Goal: Task Accomplishment & Management: Manage account settings

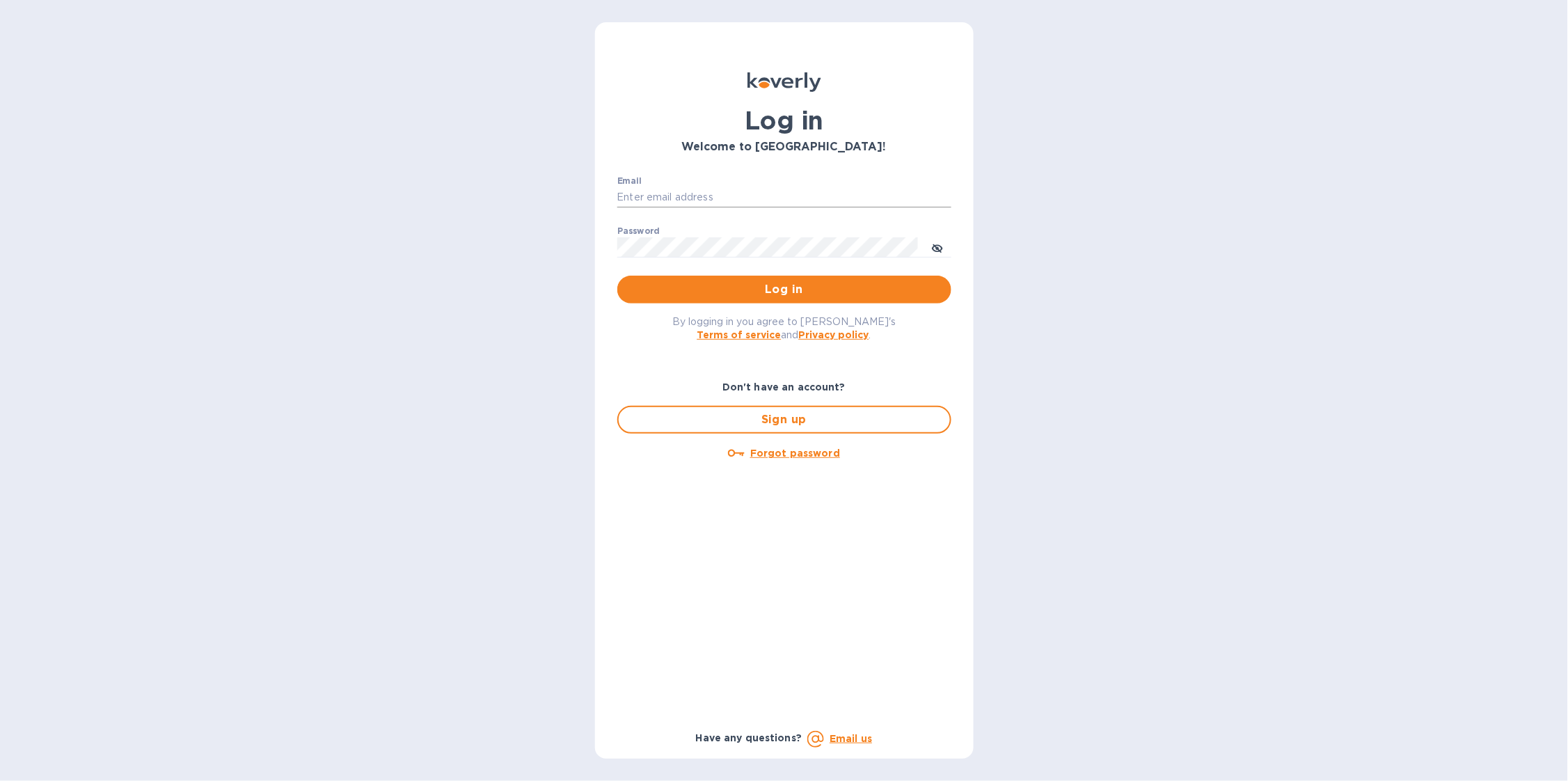
click at [752, 196] on input "Email" at bounding box center [784, 198] width 334 height 21
type input "sballen@koverly.com"
click at [826, 281] on span "Log in" at bounding box center [784, 289] width 312 height 17
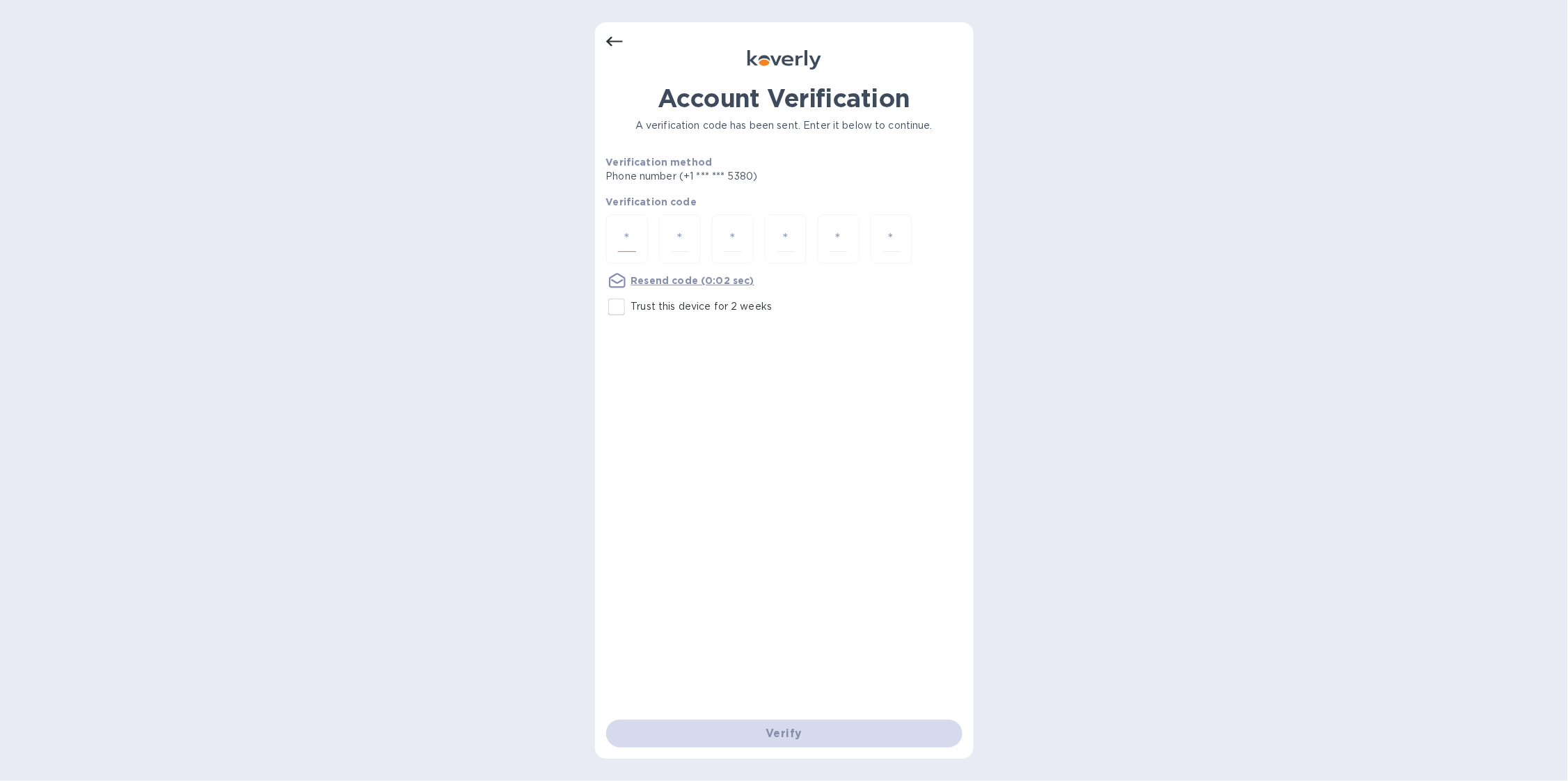
click at [630, 243] on input "number" at bounding box center [627, 238] width 18 height 26
type input "4"
type input "3"
type input "7"
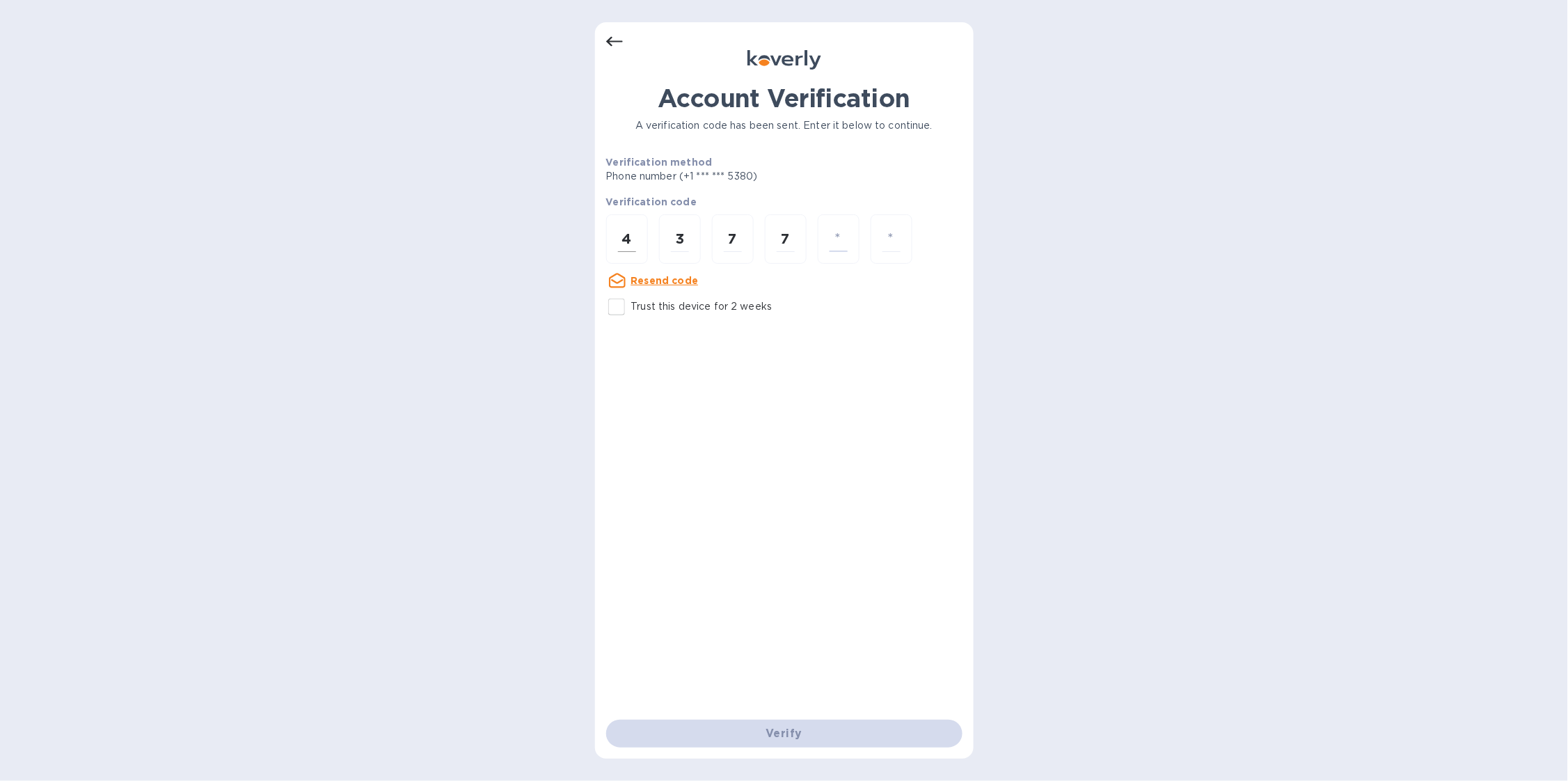
type input "9"
type input "7"
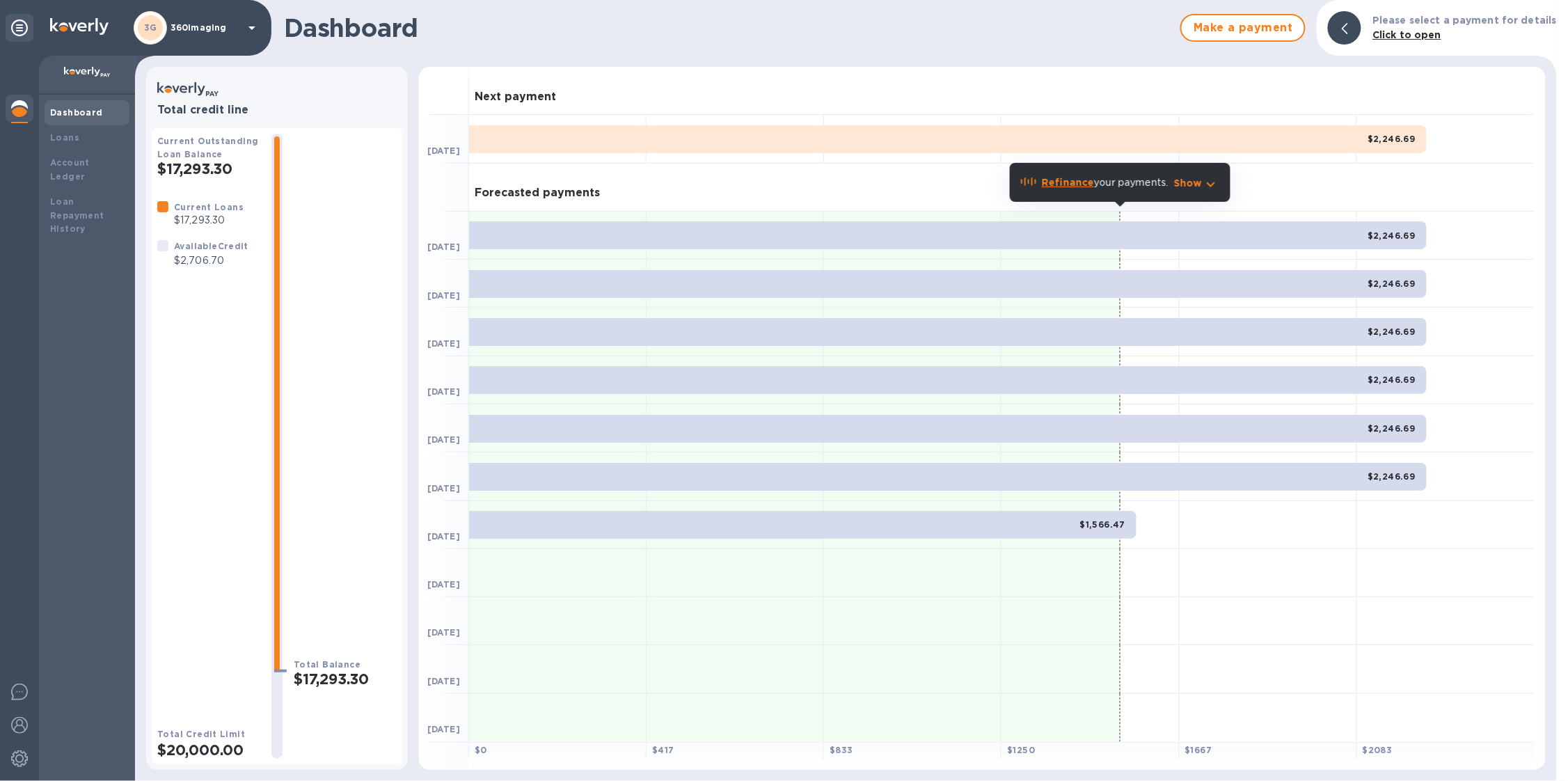
click at [236, 27] on p "360imaging" at bounding box center [205, 28] width 69 height 10
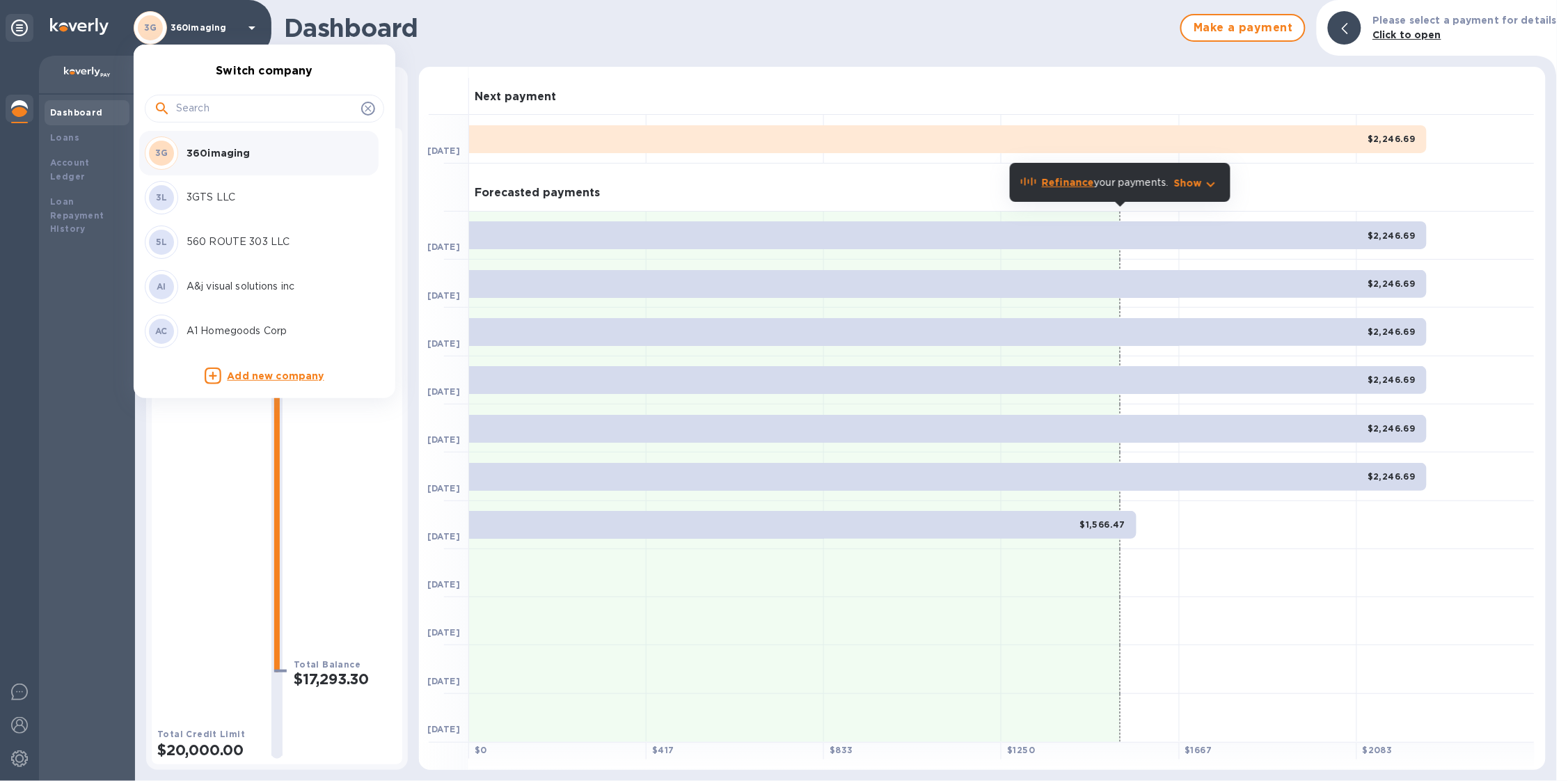
click at [227, 106] on input "text" at bounding box center [265, 108] width 179 height 21
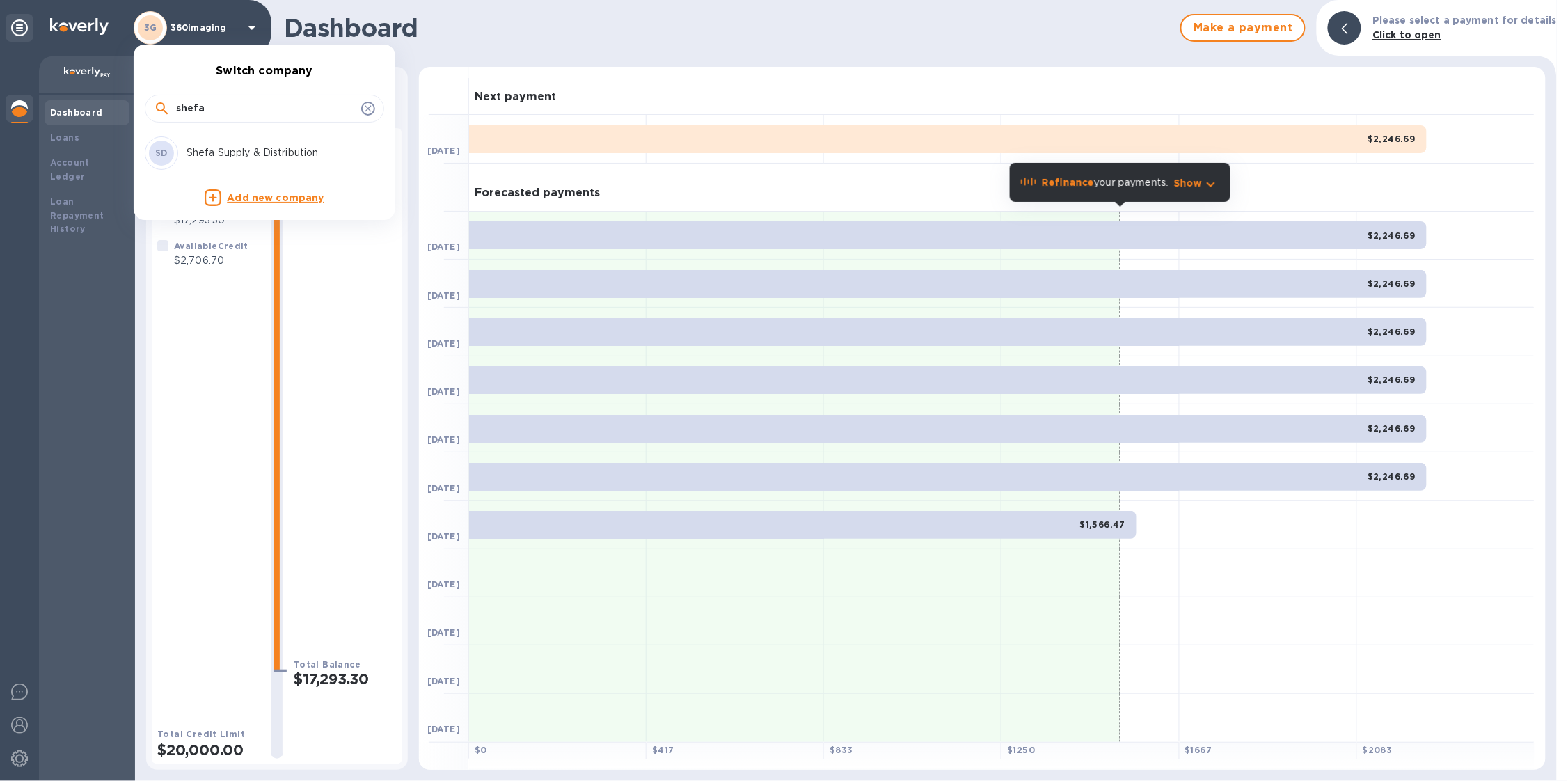
type input "shefa"
click at [289, 152] on p "Shefa Supply & Distribution" at bounding box center [274, 153] width 175 height 15
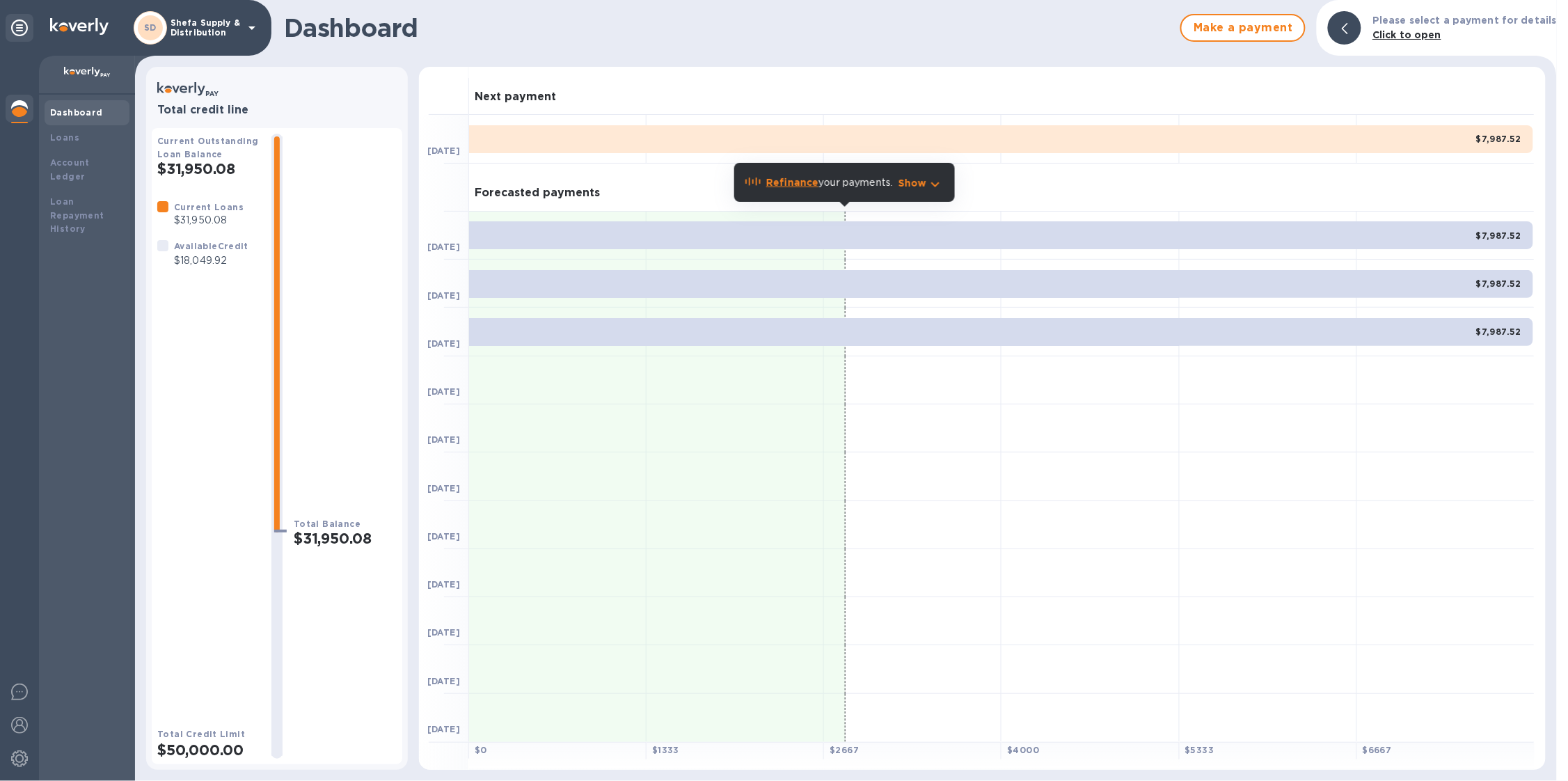
click at [200, 20] on p "Shefa Supply & Distribution" at bounding box center [205, 28] width 69 height 19
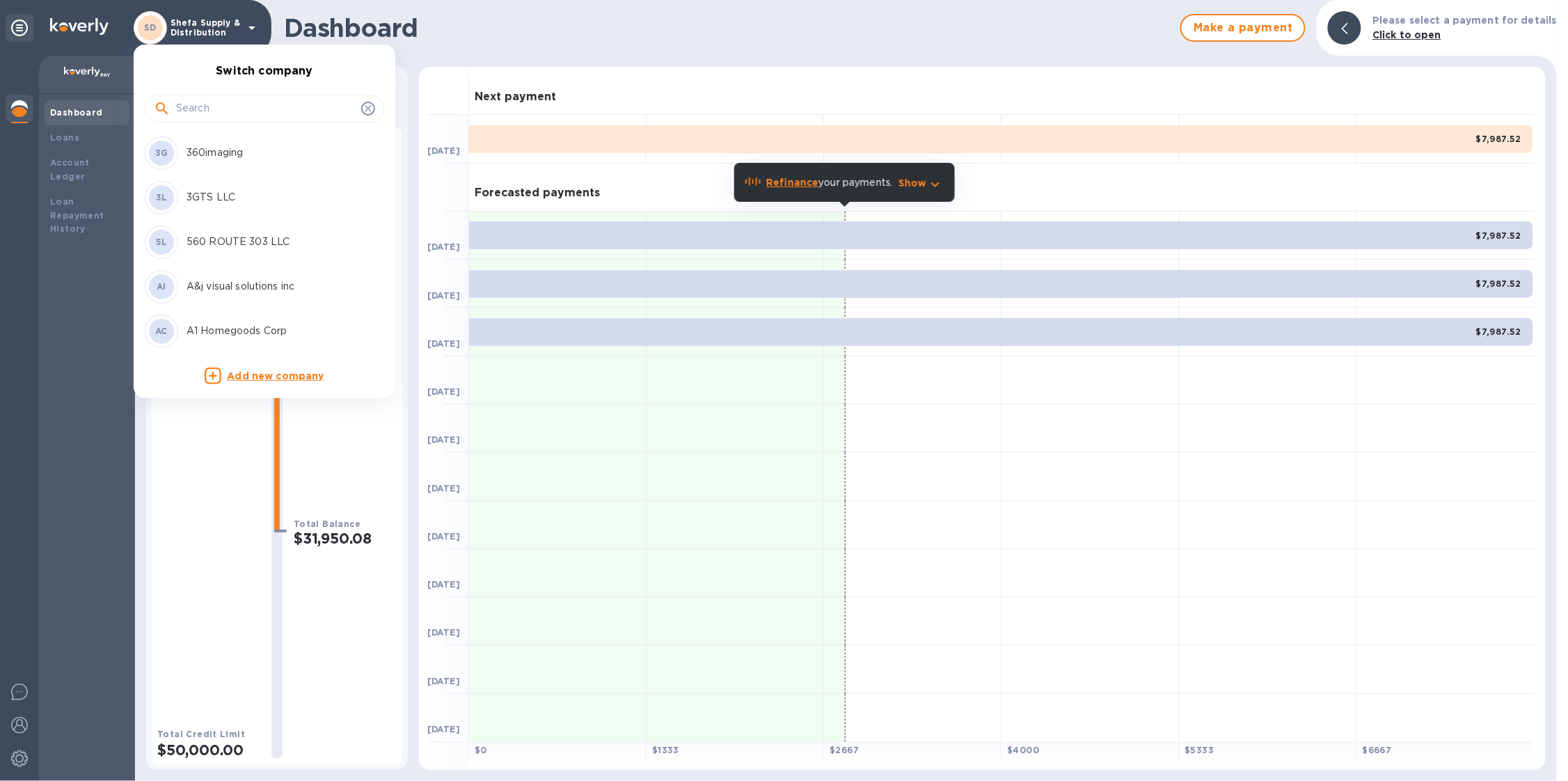
click at [203, 100] on input "text" at bounding box center [265, 108] width 179 height 21
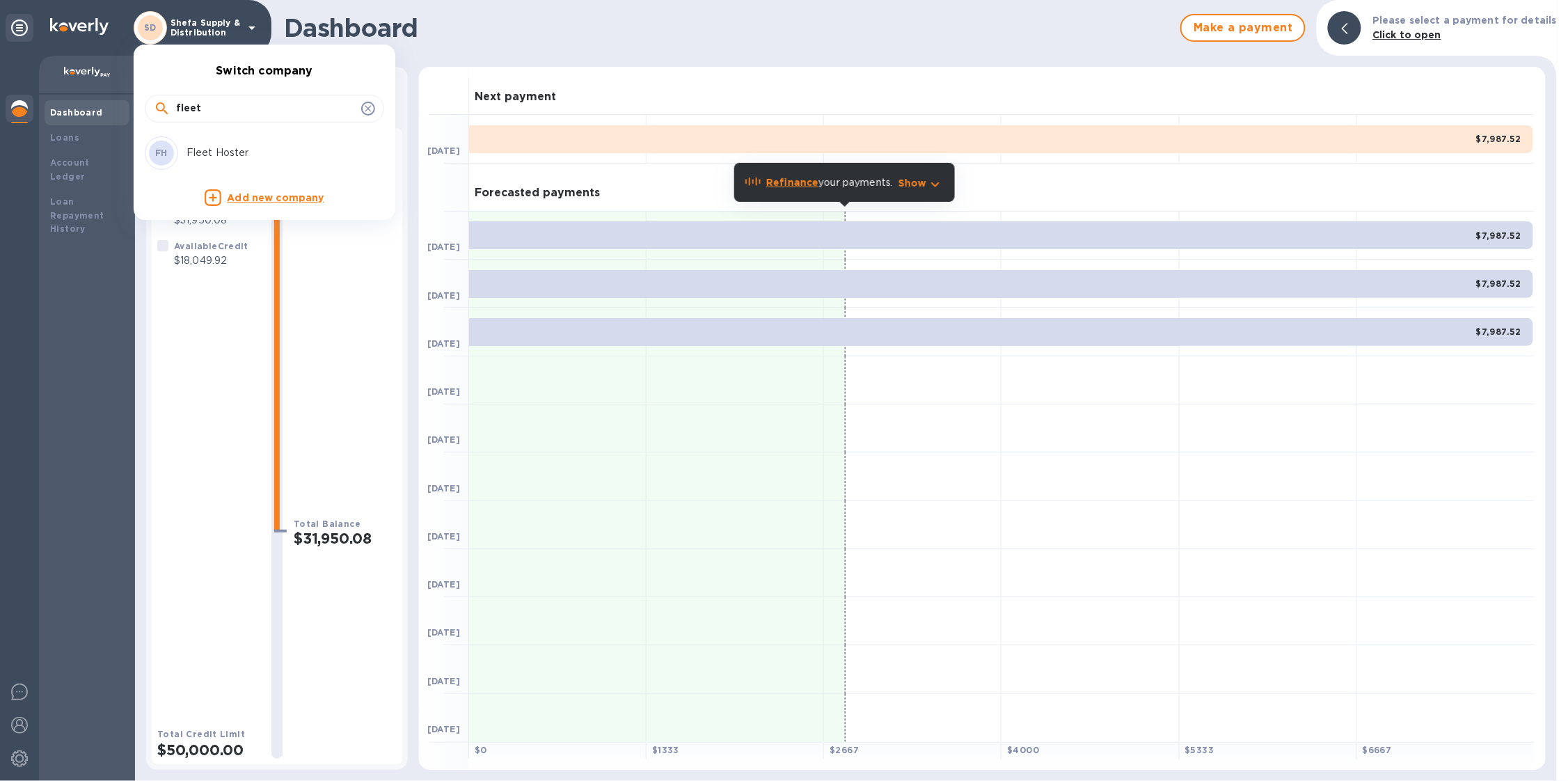
type input "fleet"
click at [230, 153] on p "Fleet Hoster" at bounding box center [274, 153] width 175 height 15
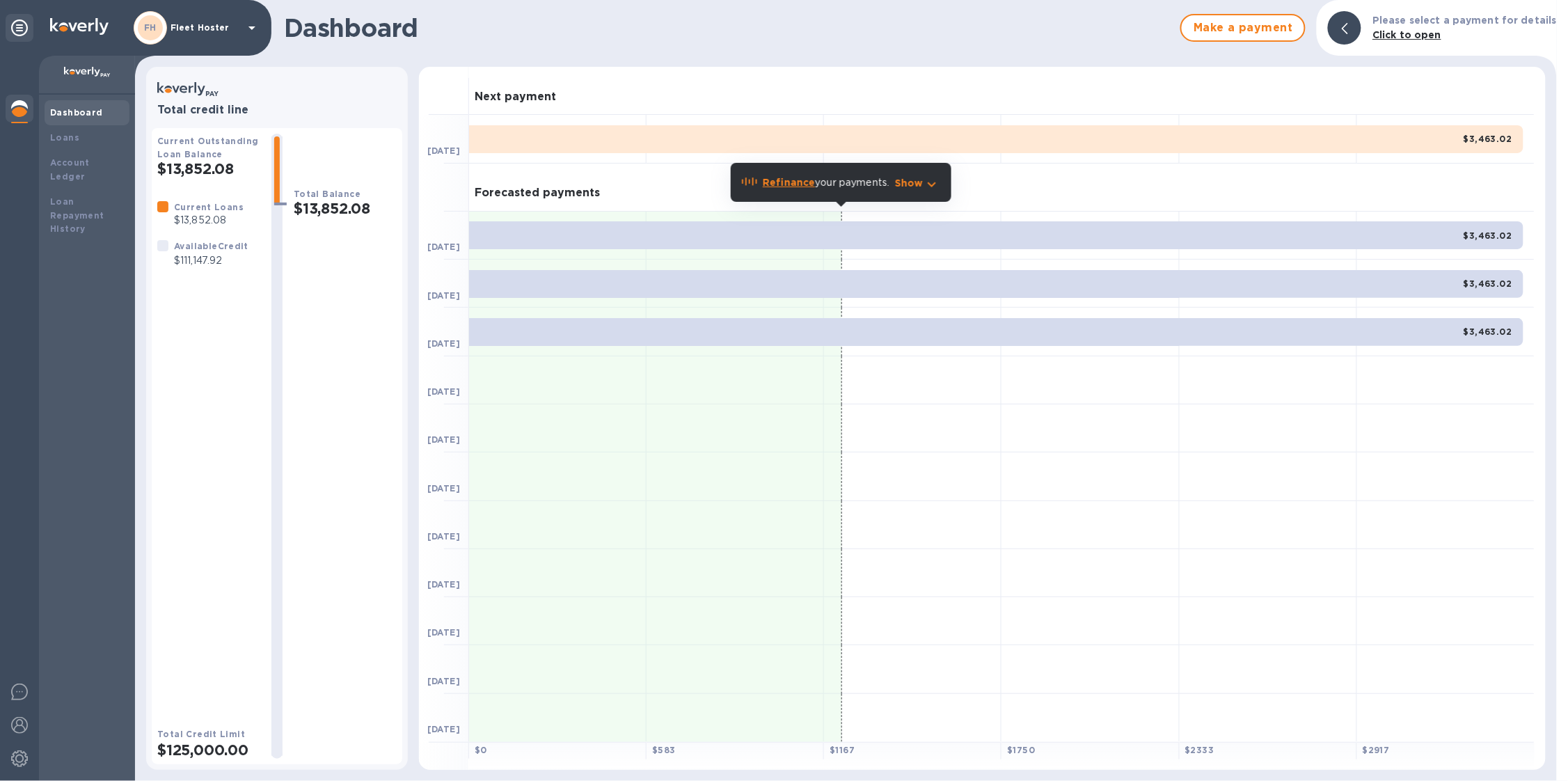
click at [203, 16] on div "FH Fleet Hoster" at bounding box center [197, 28] width 127 height 33
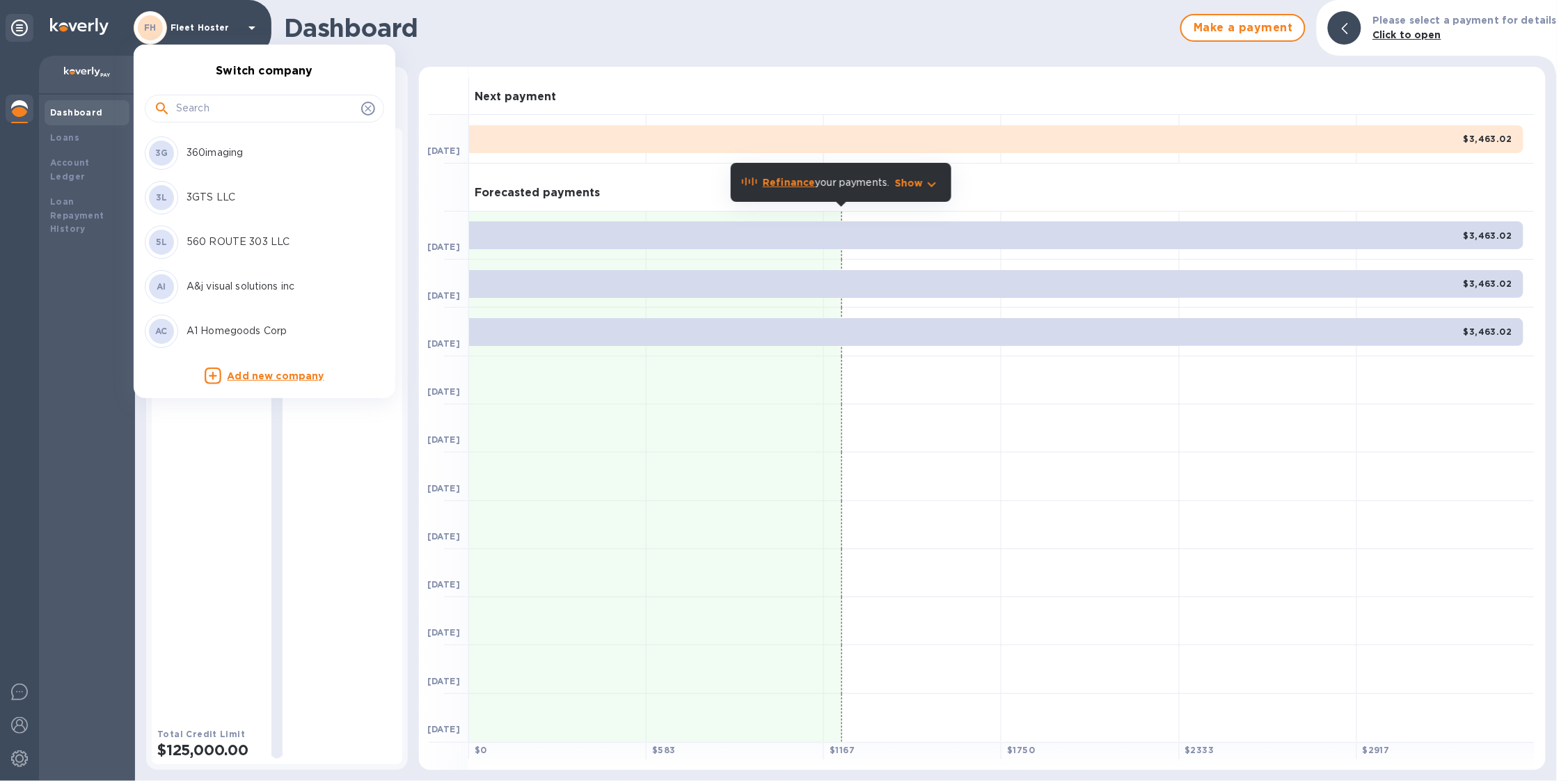
click at [212, 108] on input "text" at bounding box center [265, 108] width 179 height 21
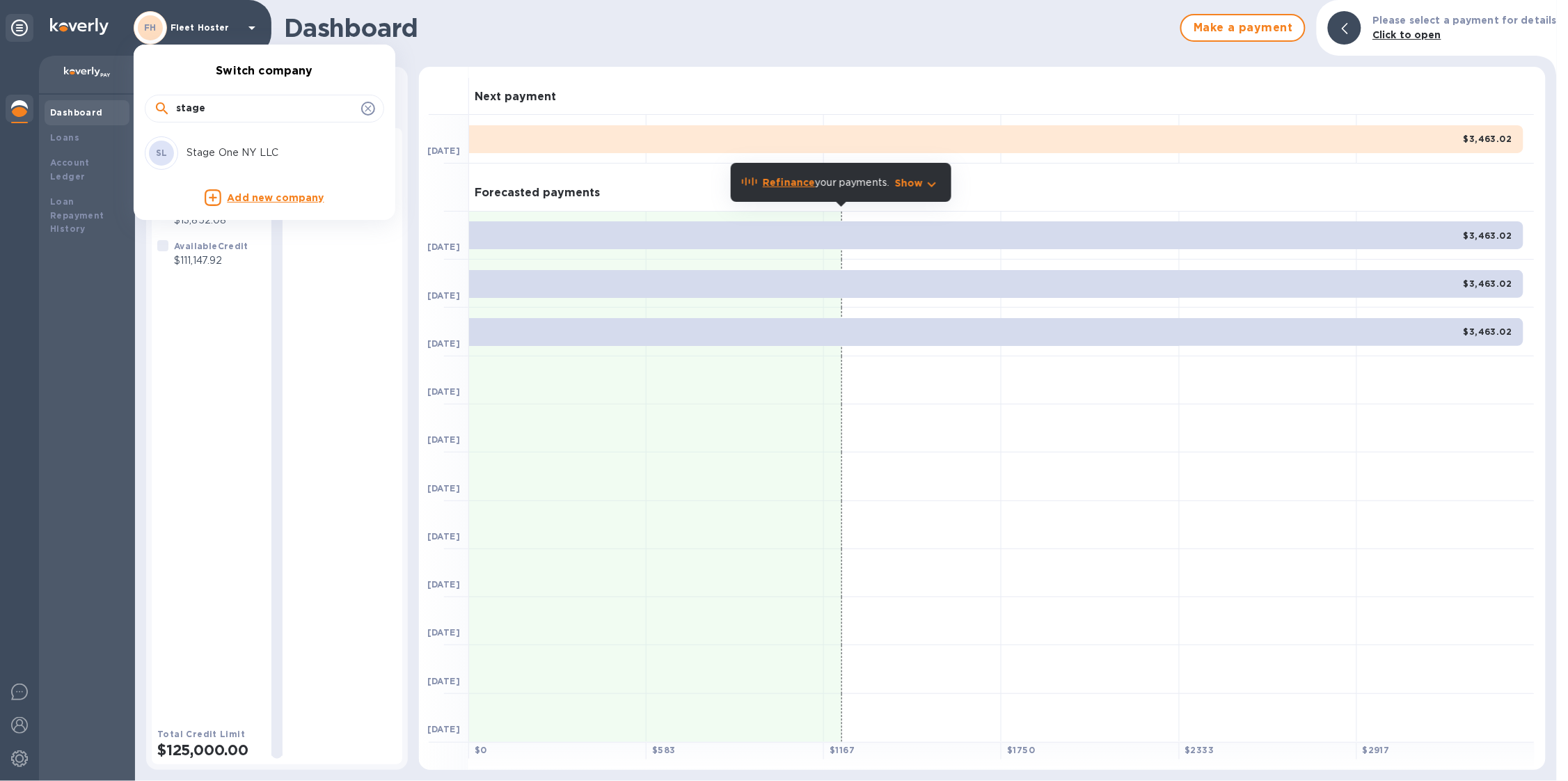
type input "stage"
click at [255, 149] on p "Stage One NY LLC" at bounding box center [274, 153] width 175 height 15
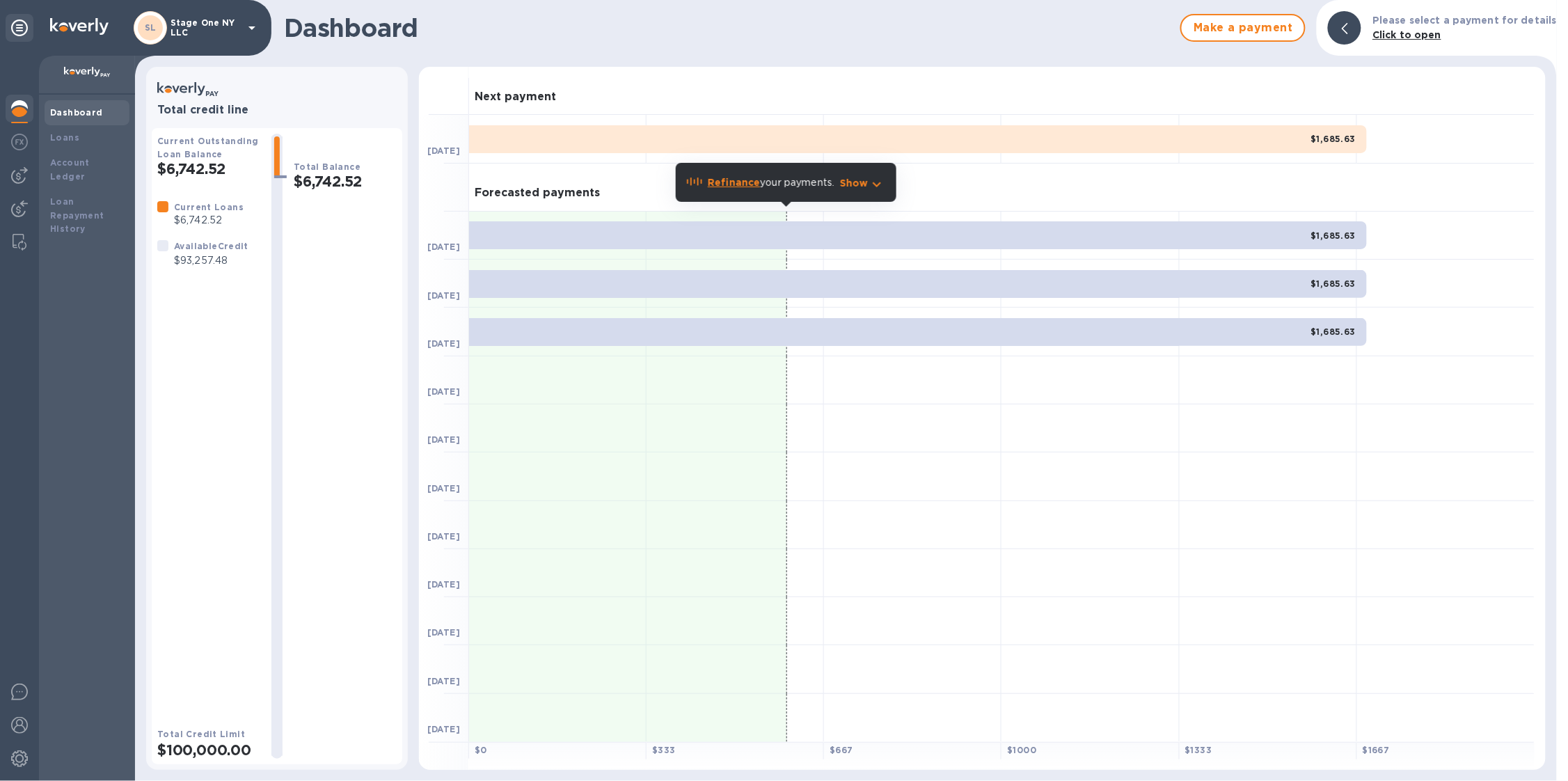
click at [213, 23] on p "Stage One NY LLC" at bounding box center [205, 28] width 69 height 19
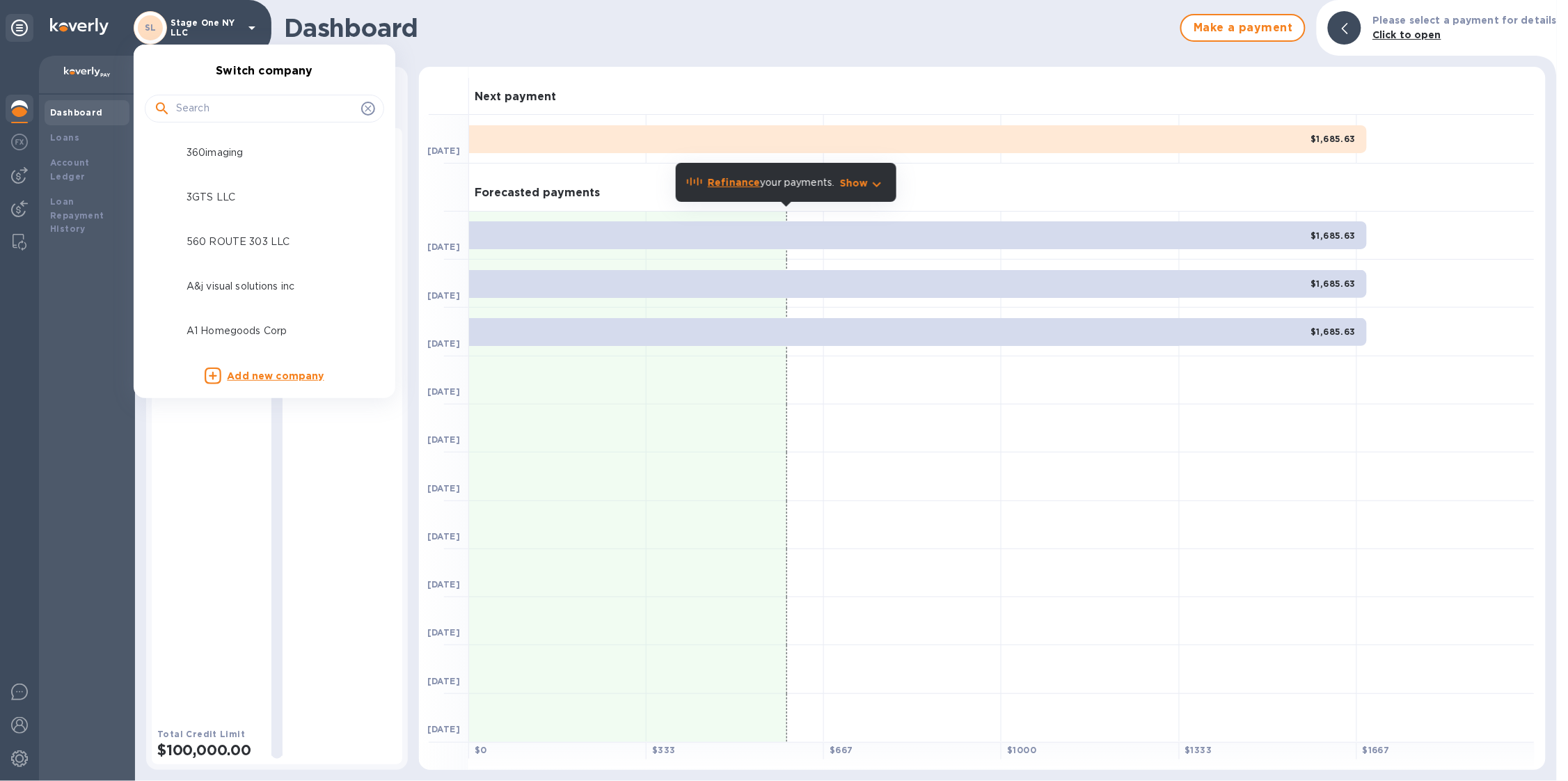
click at [208, 104] on input "text" at bounding box center [265, 108] width 179 height 21
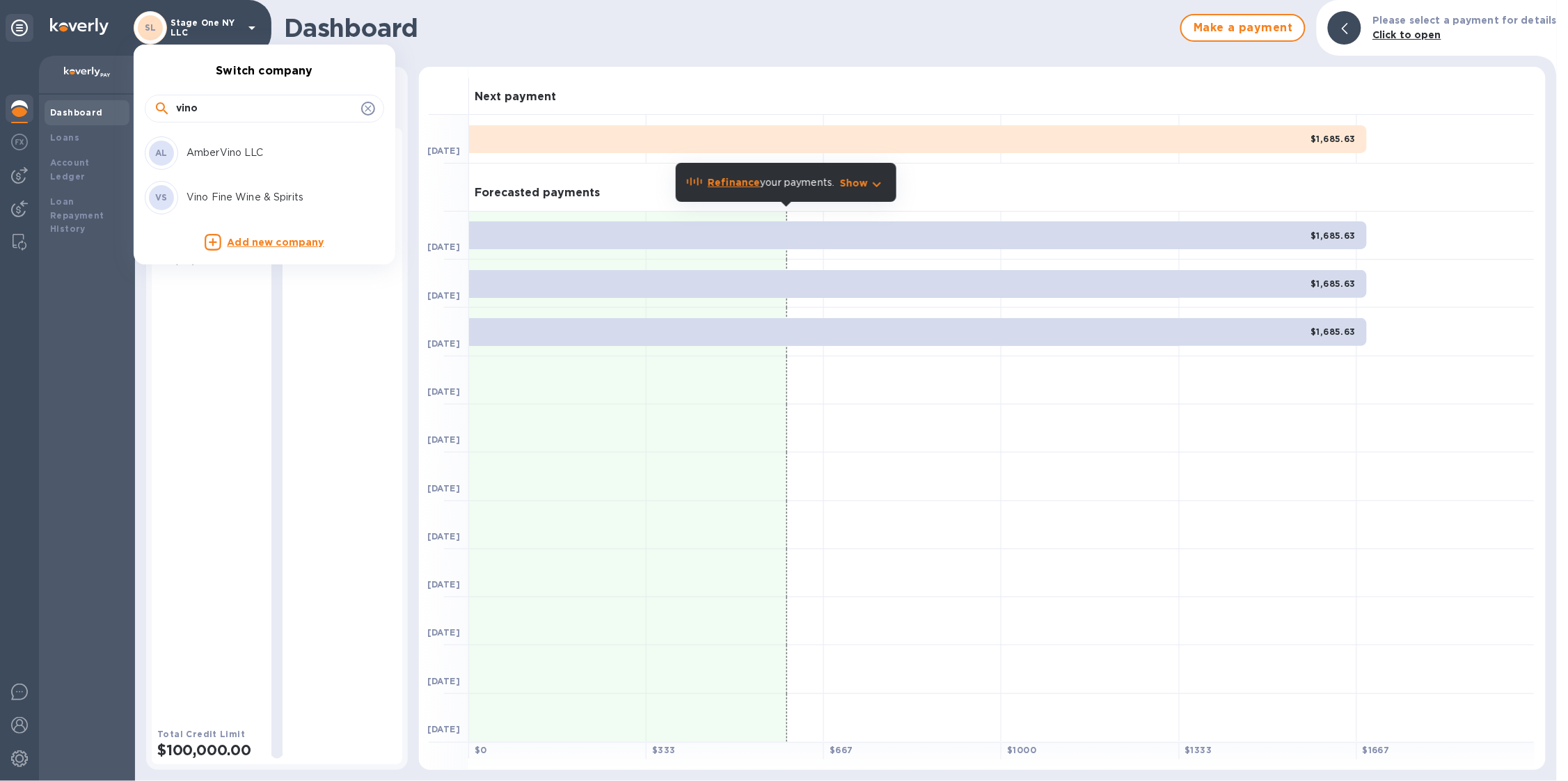
type input "vino"
click at [242, 208] on div "VS Vino Fine Wine & Spirits" at bounding box center [253, 198] width 218 height 33
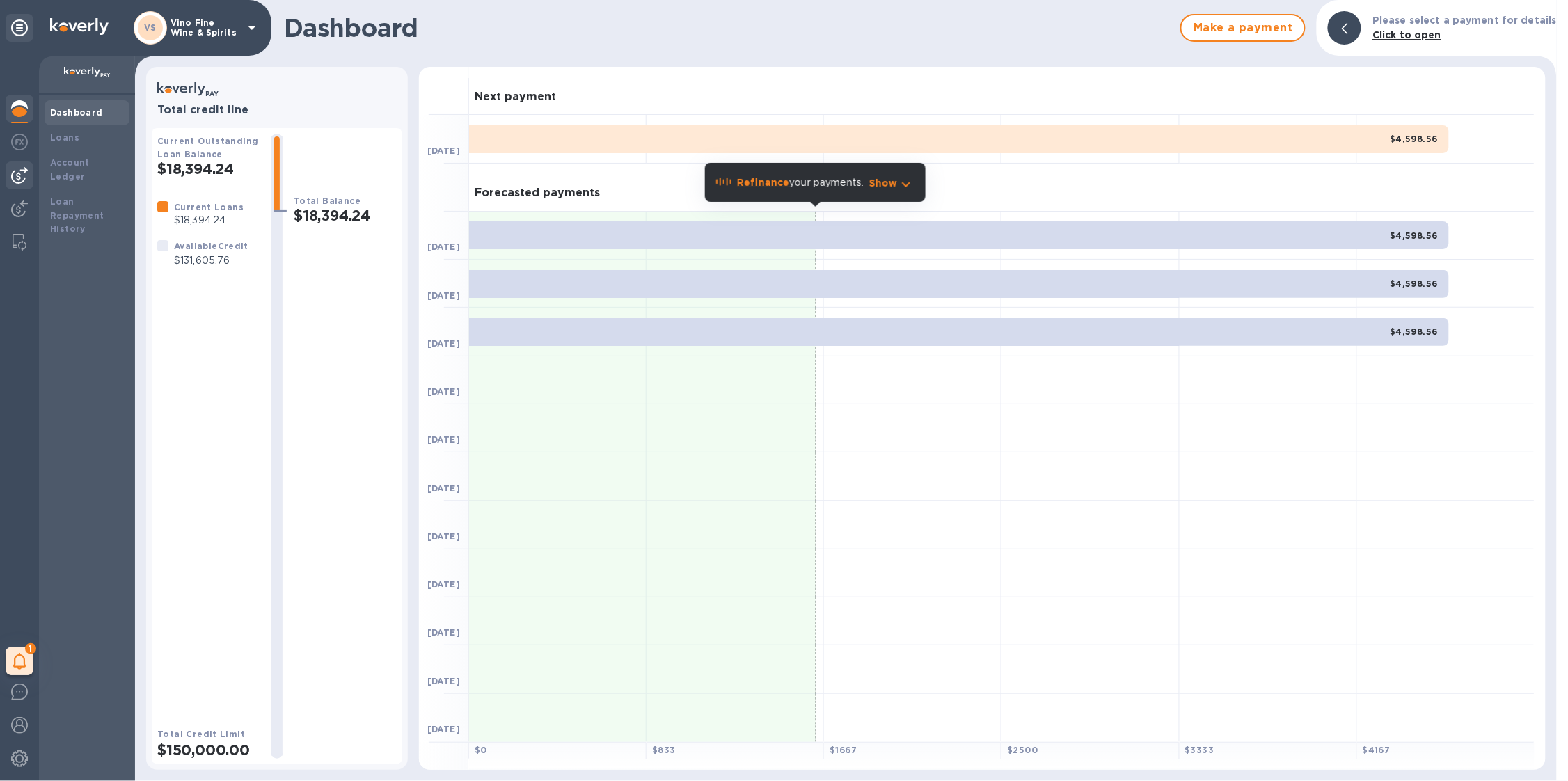
click at [19, 185] on div at bounding box center [19, 175] width 28 height 28
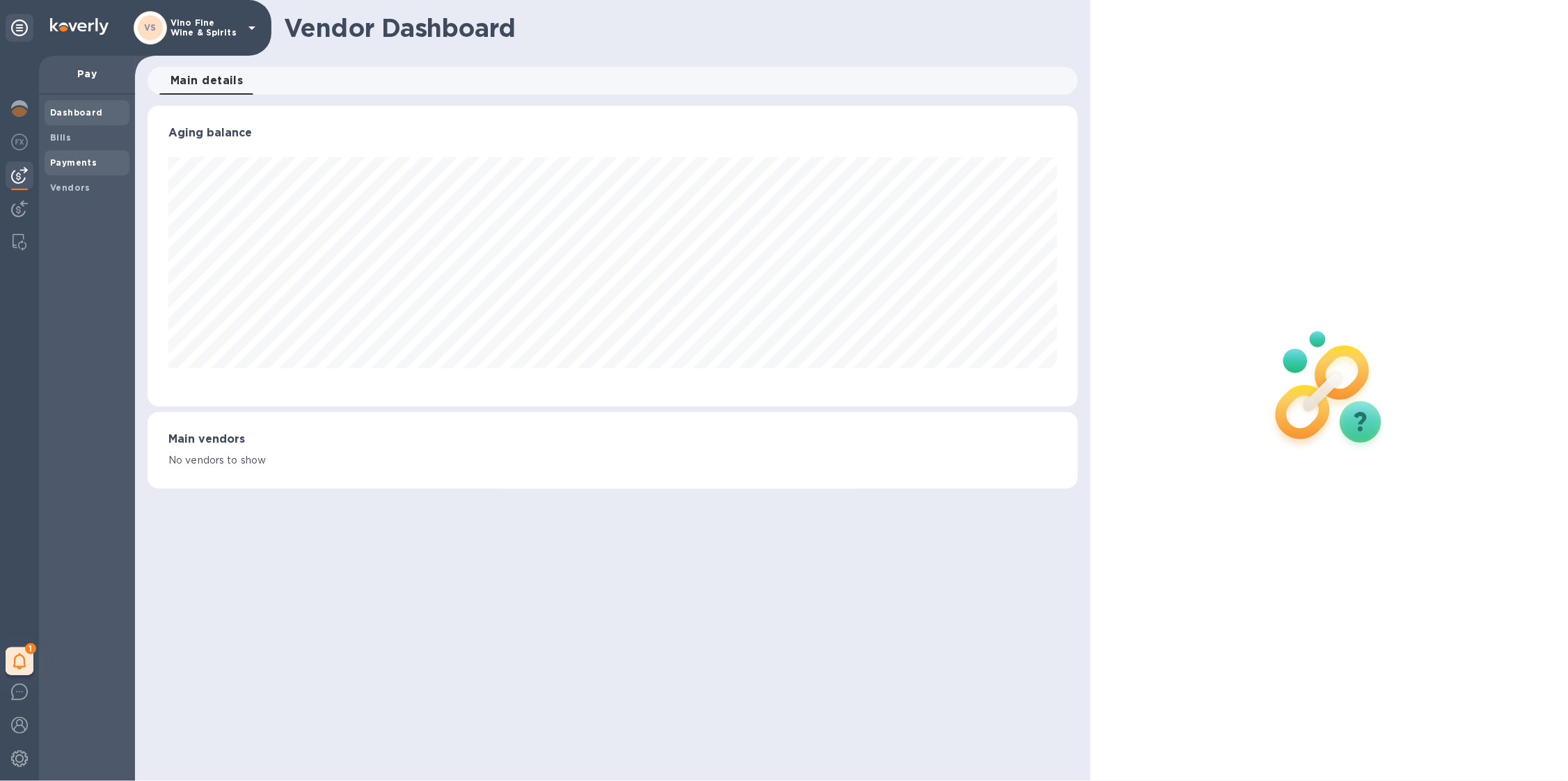
scroll to position [300, 930]
click at [69, 158] on b "Payments" at bounding box center [73, 163] width 47 height 11
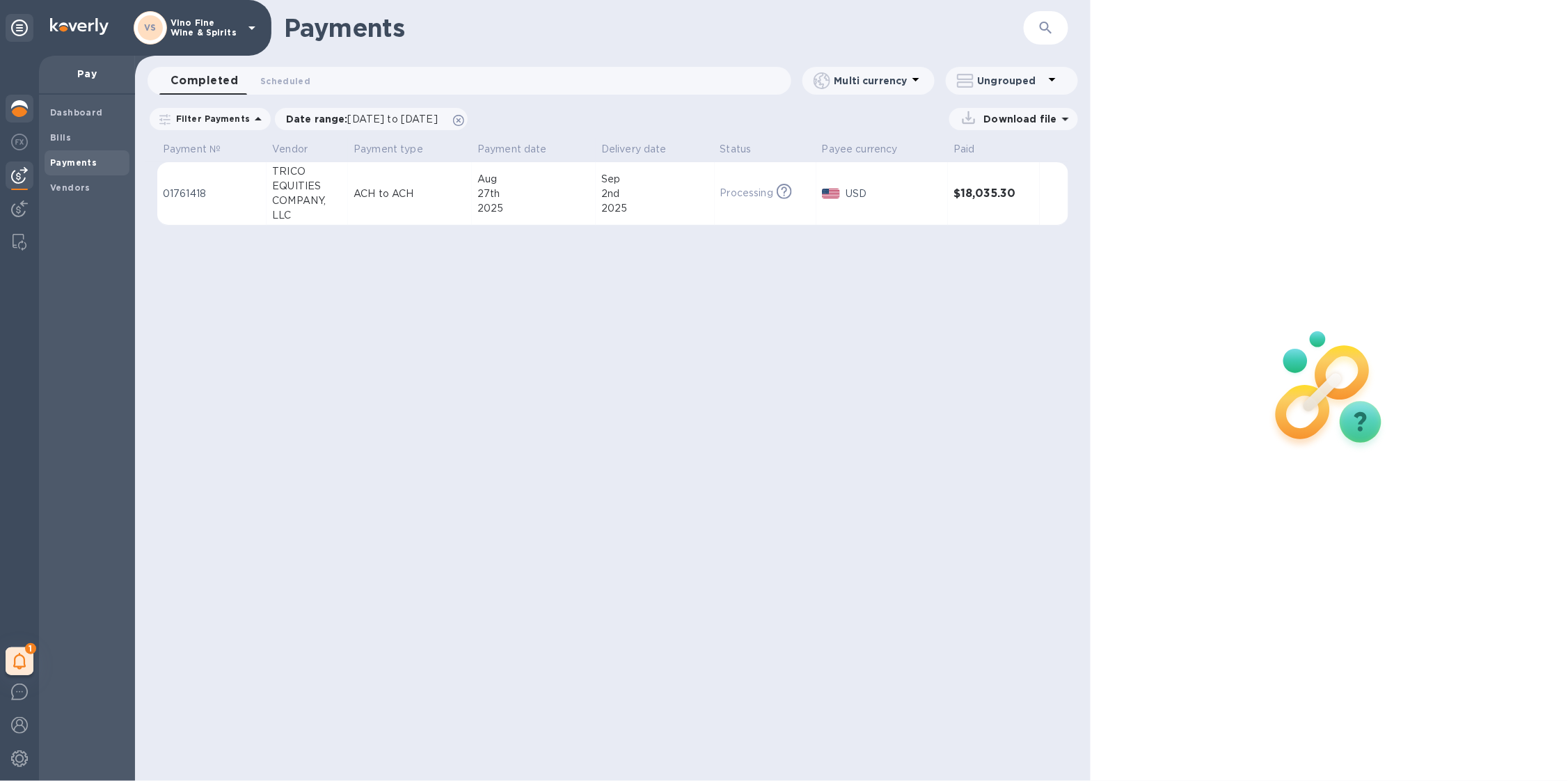
click at [11, 112] on img at bounding box center [19, 108] width 17 height 17
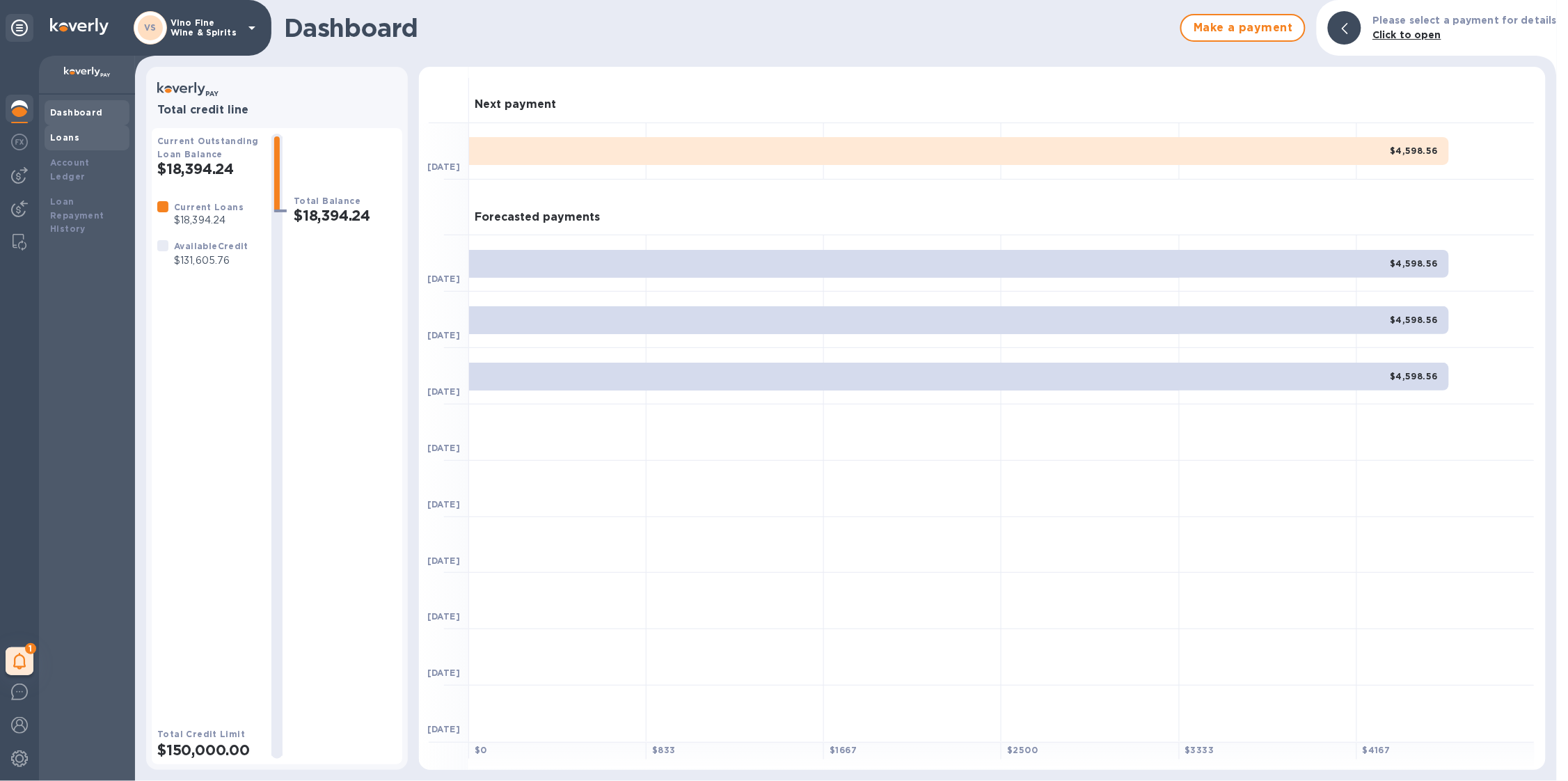
click at [48, 133] on div "Loans" at bounding box center [87, 138] width 85 height 25
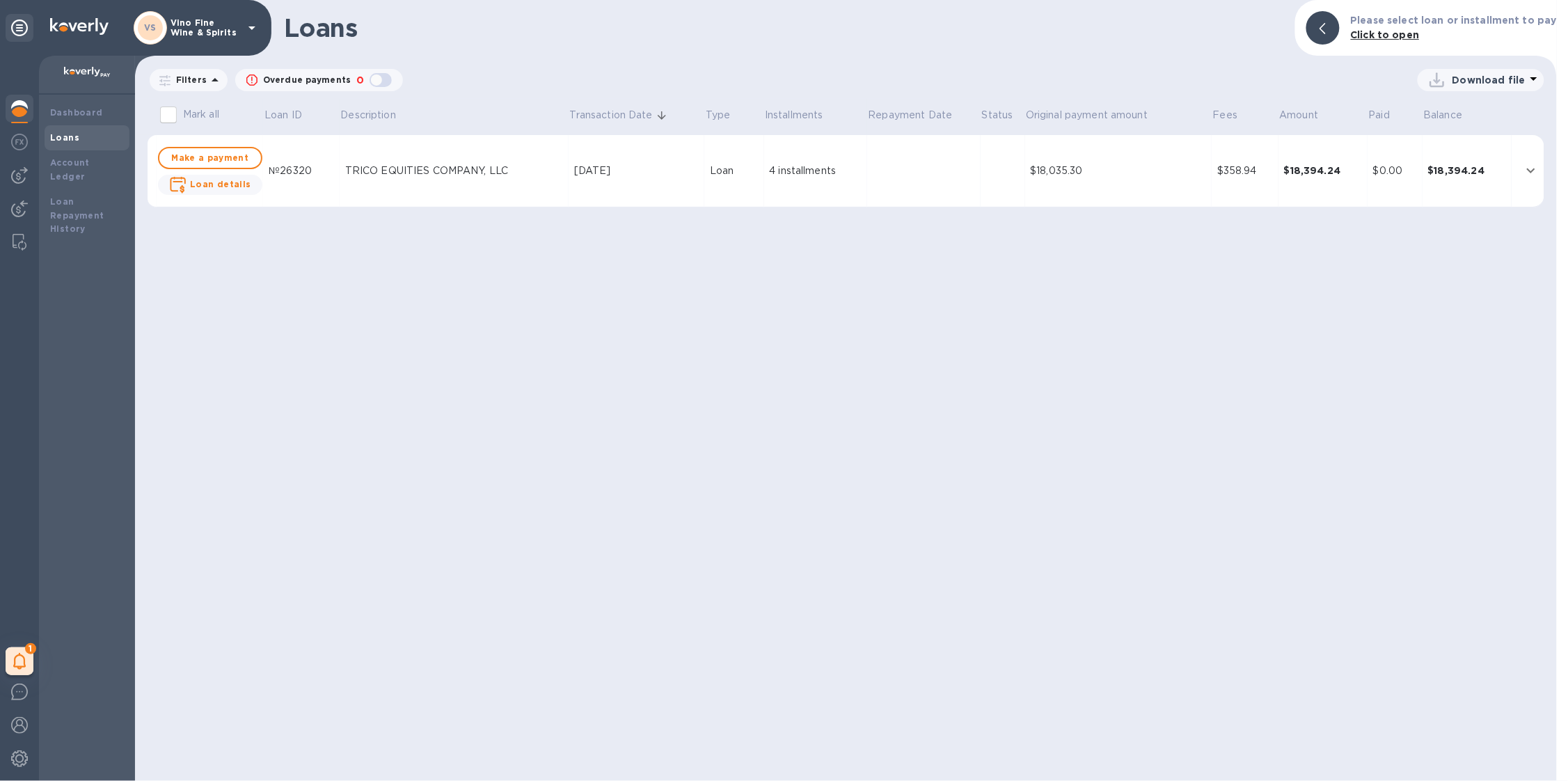
click at [208, 23] on p "Vino Fine Wine & Spirits" at bounding box center [205, 28] width 69 height 19
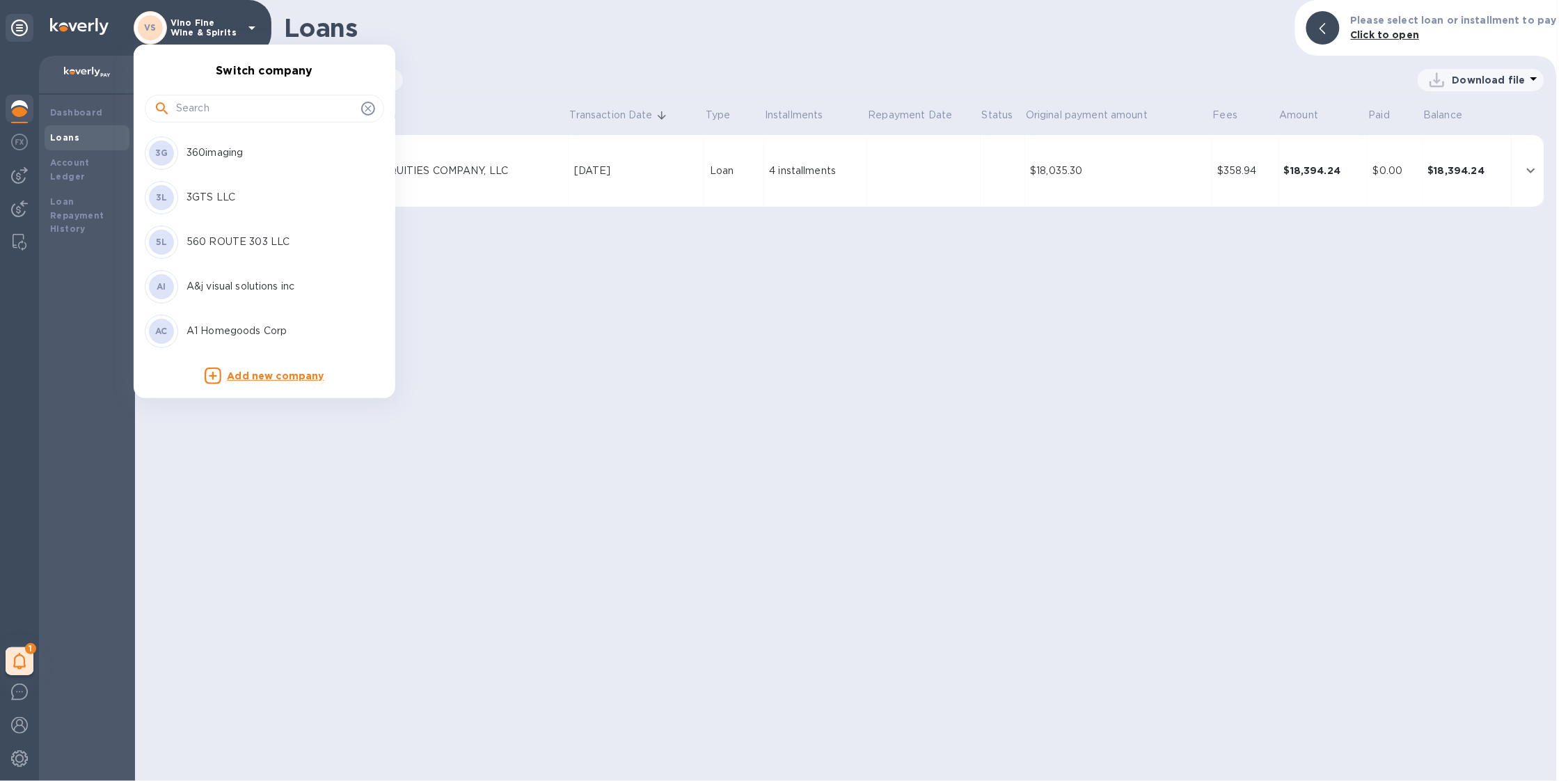
click at [246, 112] on input "text" at bounding box center [265, 108] width 179 height 21
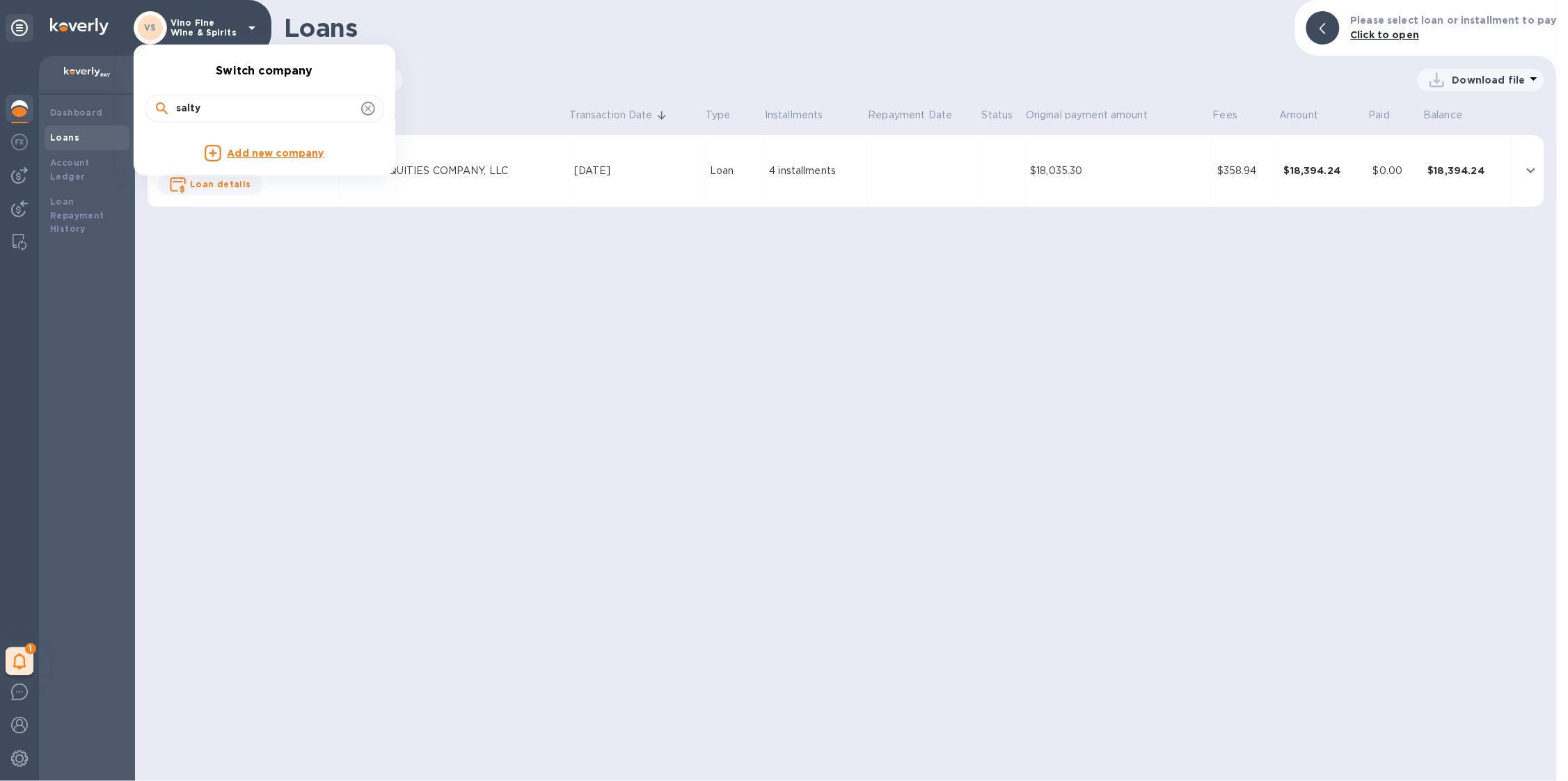
drag, startPoint x: 241, startPoint y: 99, endPoint x: 222, endPoint y: 113, distance: 23.6
click at [222, 113] on input "salty" at bounding box center [265, 108] width 179 height 21
type input "global spiri"
click at [194, 146] on p "Global Spirits USA LLC" at bounding box center [274, 153] width 175 height 15
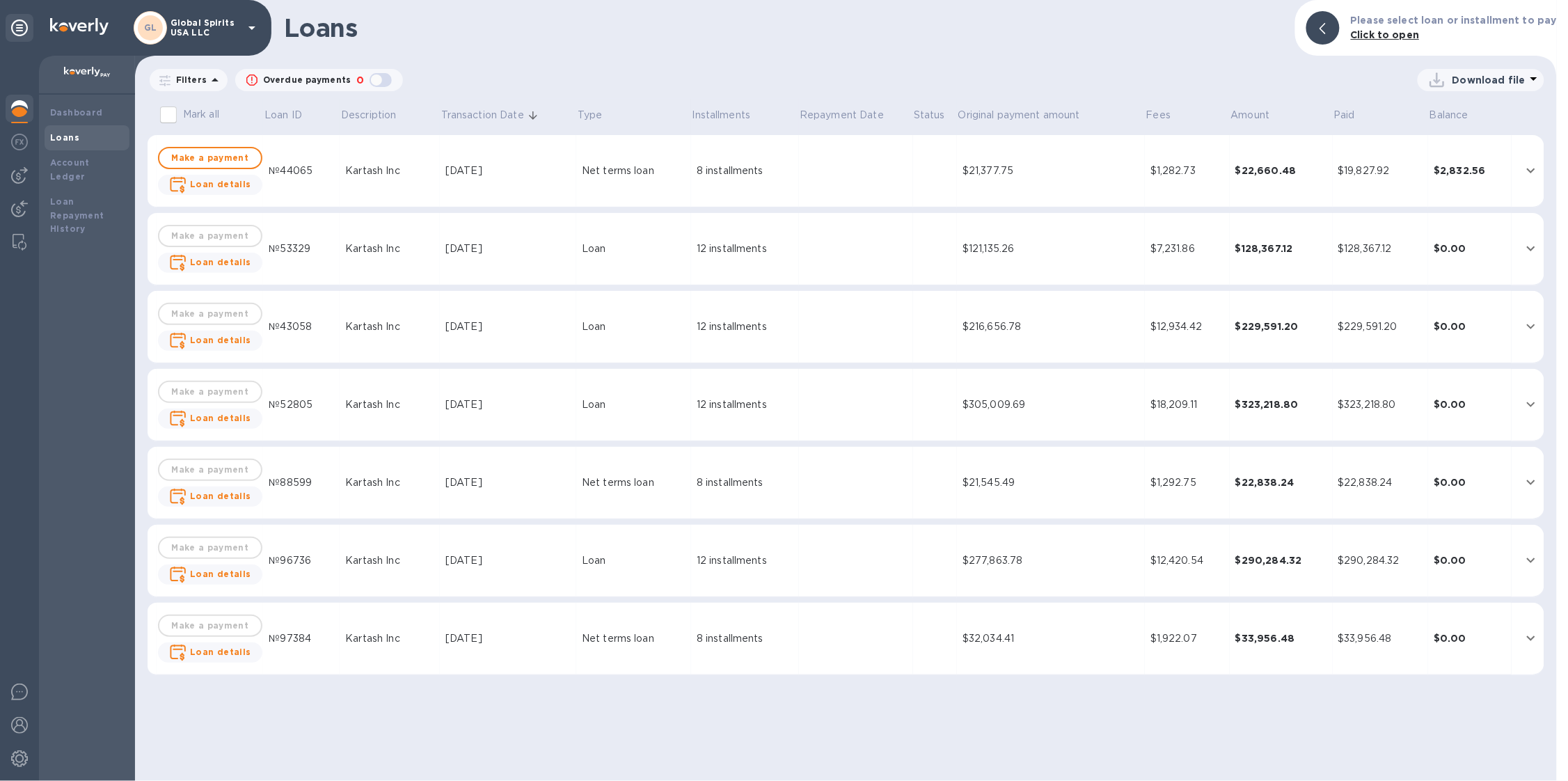
click at [57, 141] on b "Loans" at bounding box center [64, 138] width 29 height 11
click at [18, 183] on img at bounding box center [19, 175] width 17 height 17
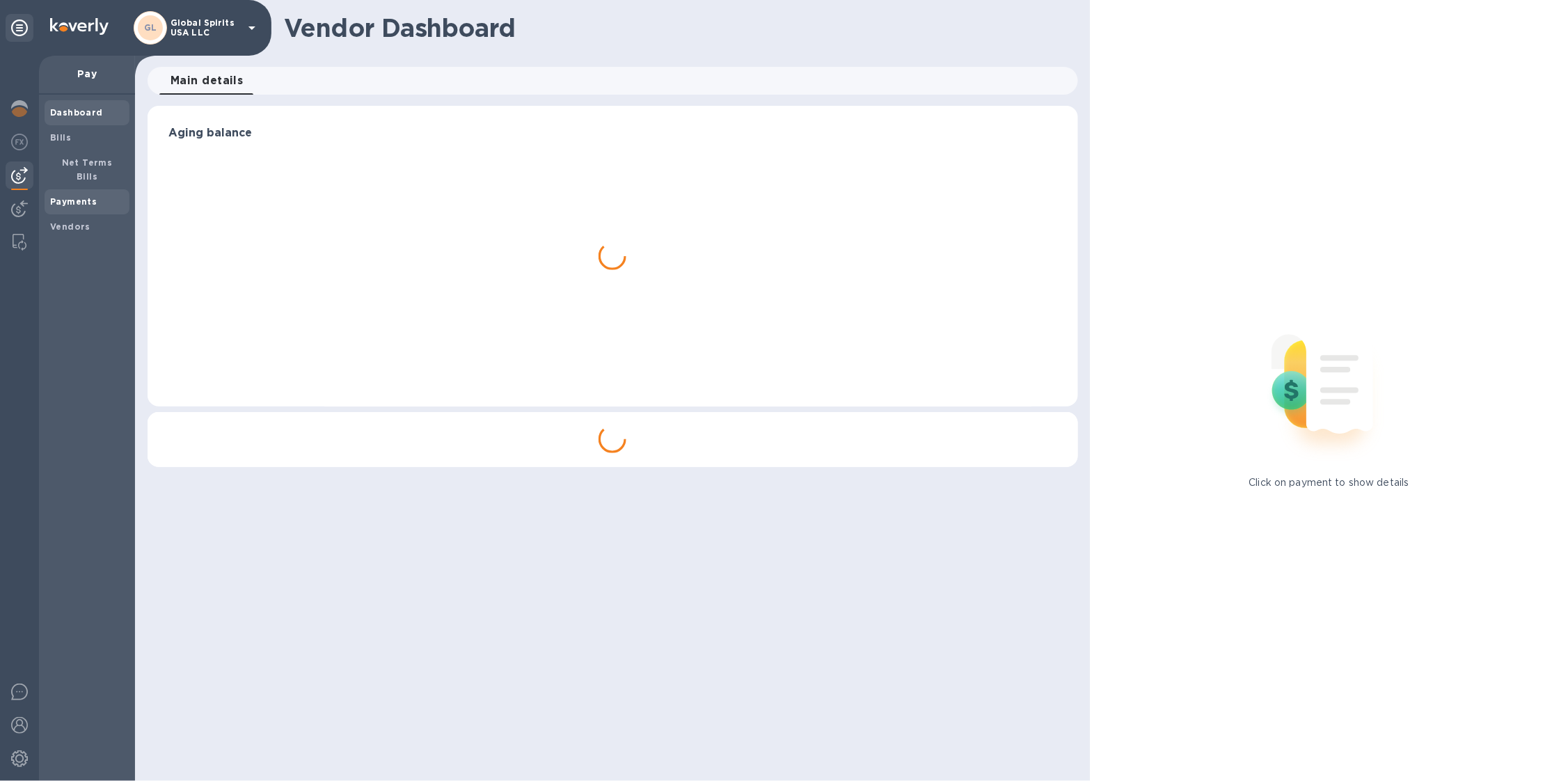
click at [53, 196] on b "Payments" at bounding box center [73, 201] width 47 height 11
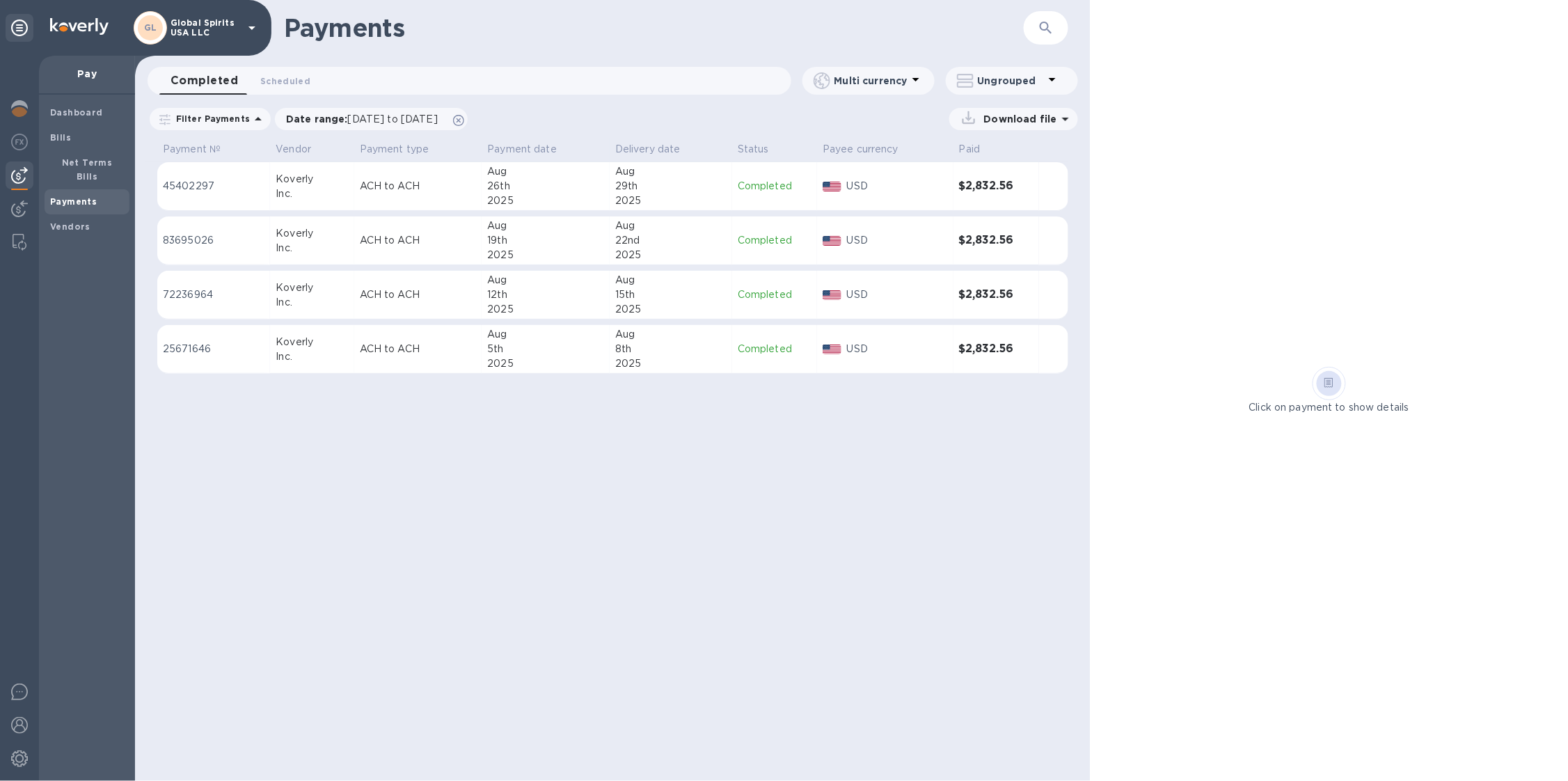
click at [146, 31] on div "GL" at bounding box center [150, 28] width 25 height 25
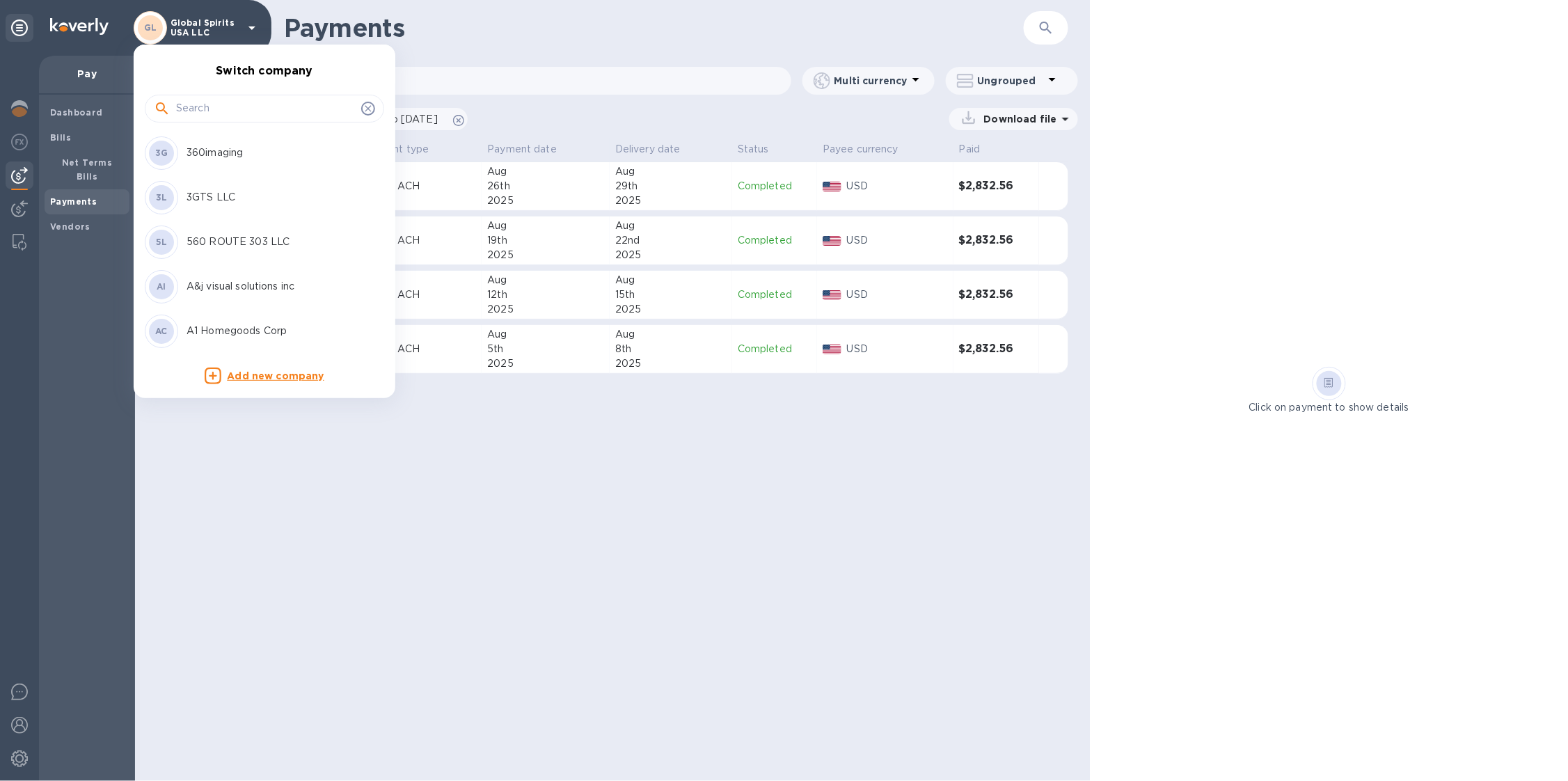
click at [214, 115] on input "text" at bounding box center [265, 108] width 179 height 21
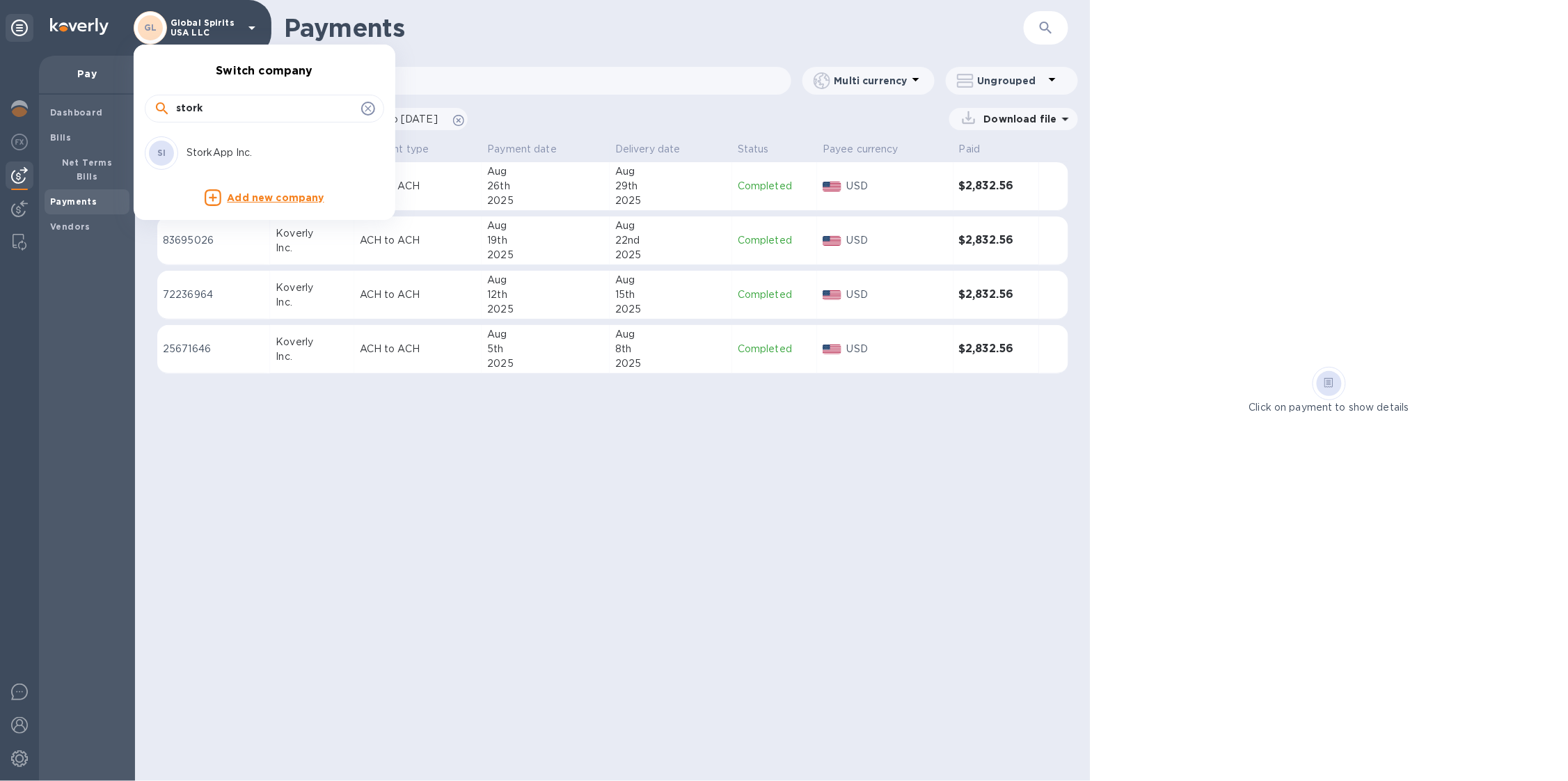
type input "stork"
click at [217, 156] on p "StorkApp Inc." at bounding box center [274, 153] width 175 height 15
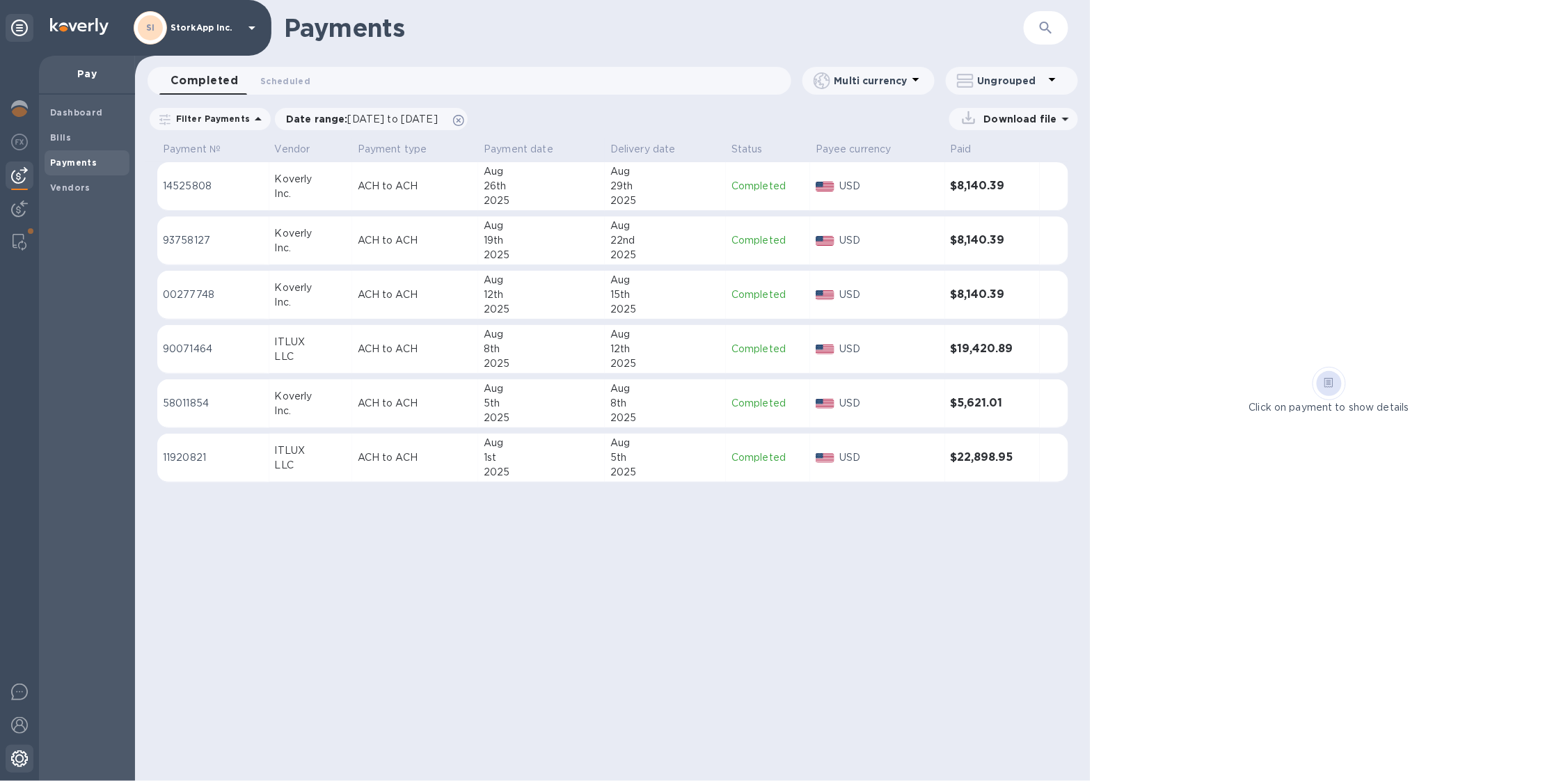
click at [28, 765] on div at bounding box center [19, 759] width 28 height 31
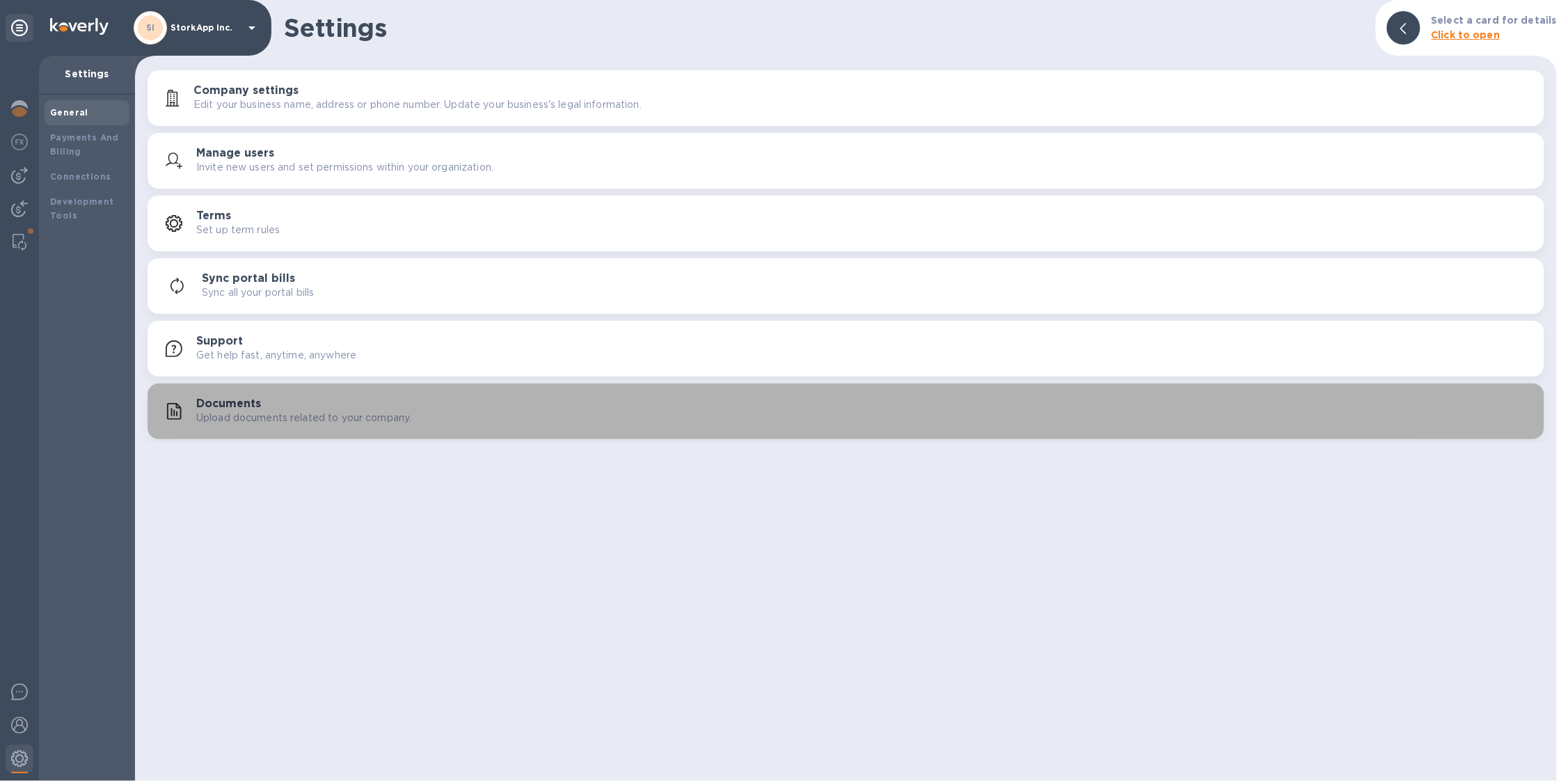
click at [289, 428] on button "Documents Upload documents related to your company." at bounding box center [846, 411] width 1397 height 56
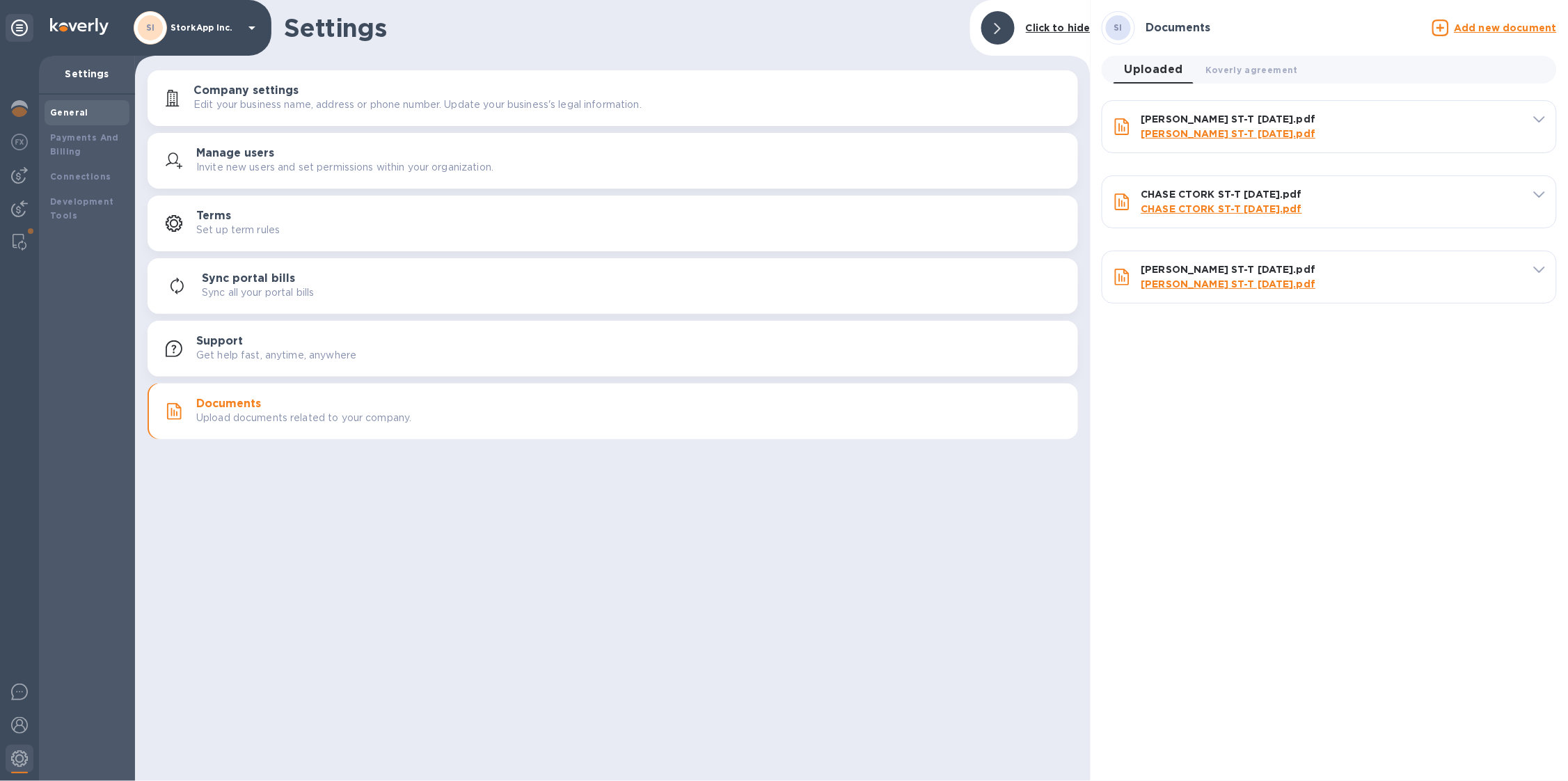
click at [1496, 29] on u "Add new document" at bounding box center [1505, 28] width 103 height 11
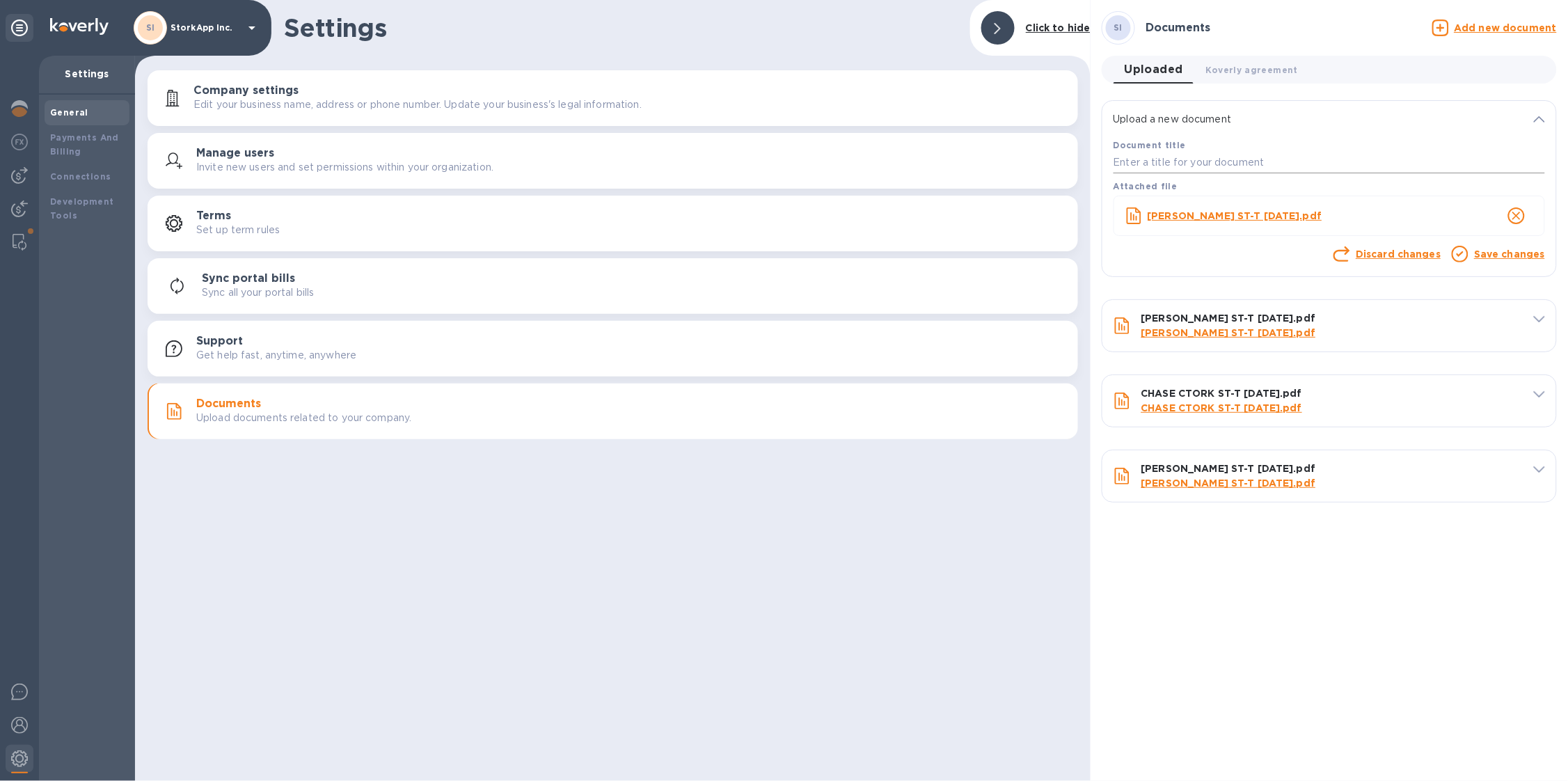
click at [1218, 154] on input "text" at bounding box center [1330, 163] width 432 height 21
type input "jan"
click at [1525, 252] on link "Save changes" at bounding box center [1509, 253] width 71 height 11
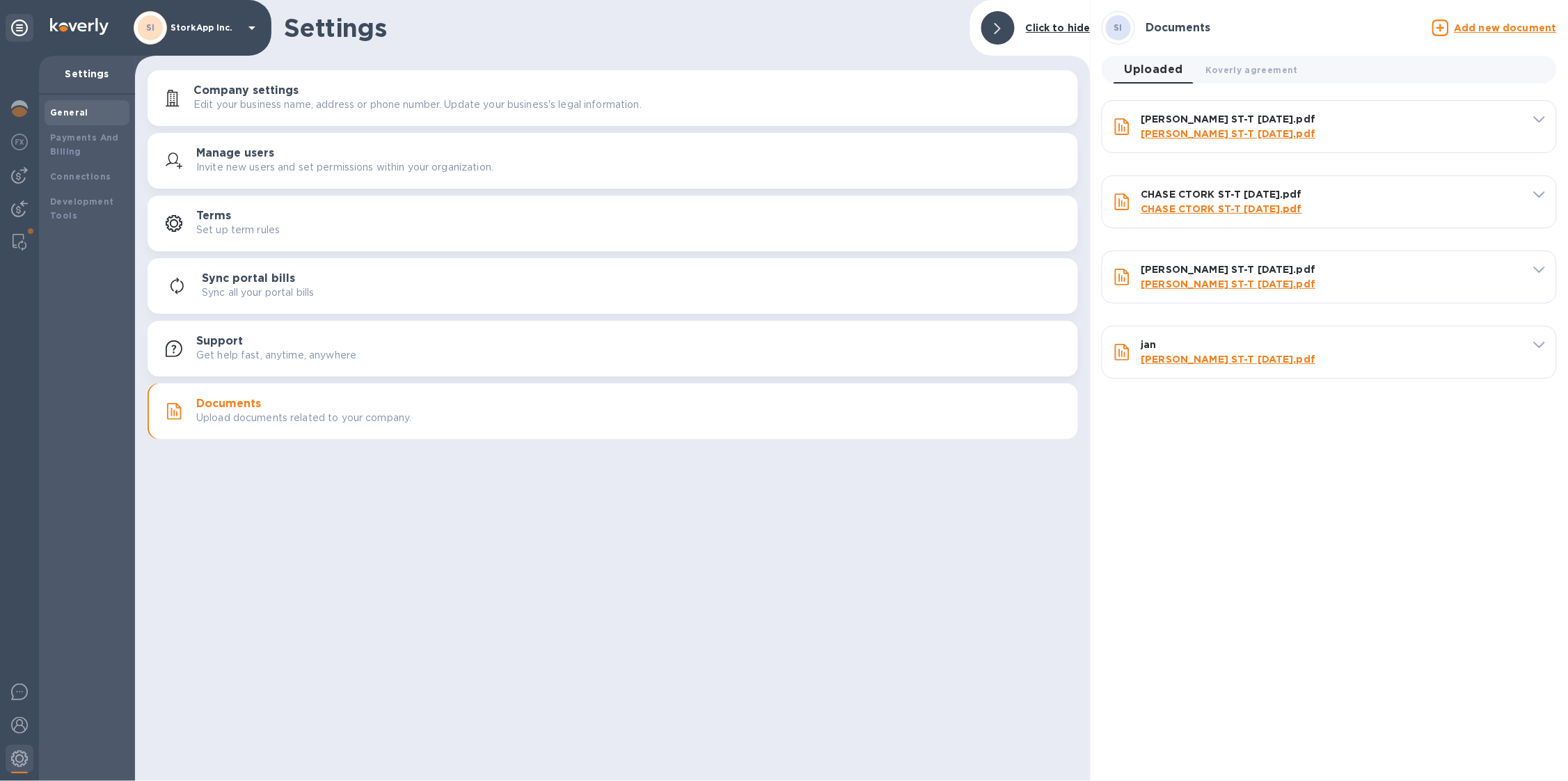
click at [1495, 31] on u "Add new document" at bounding box center [1505, 28] width 103 height 11
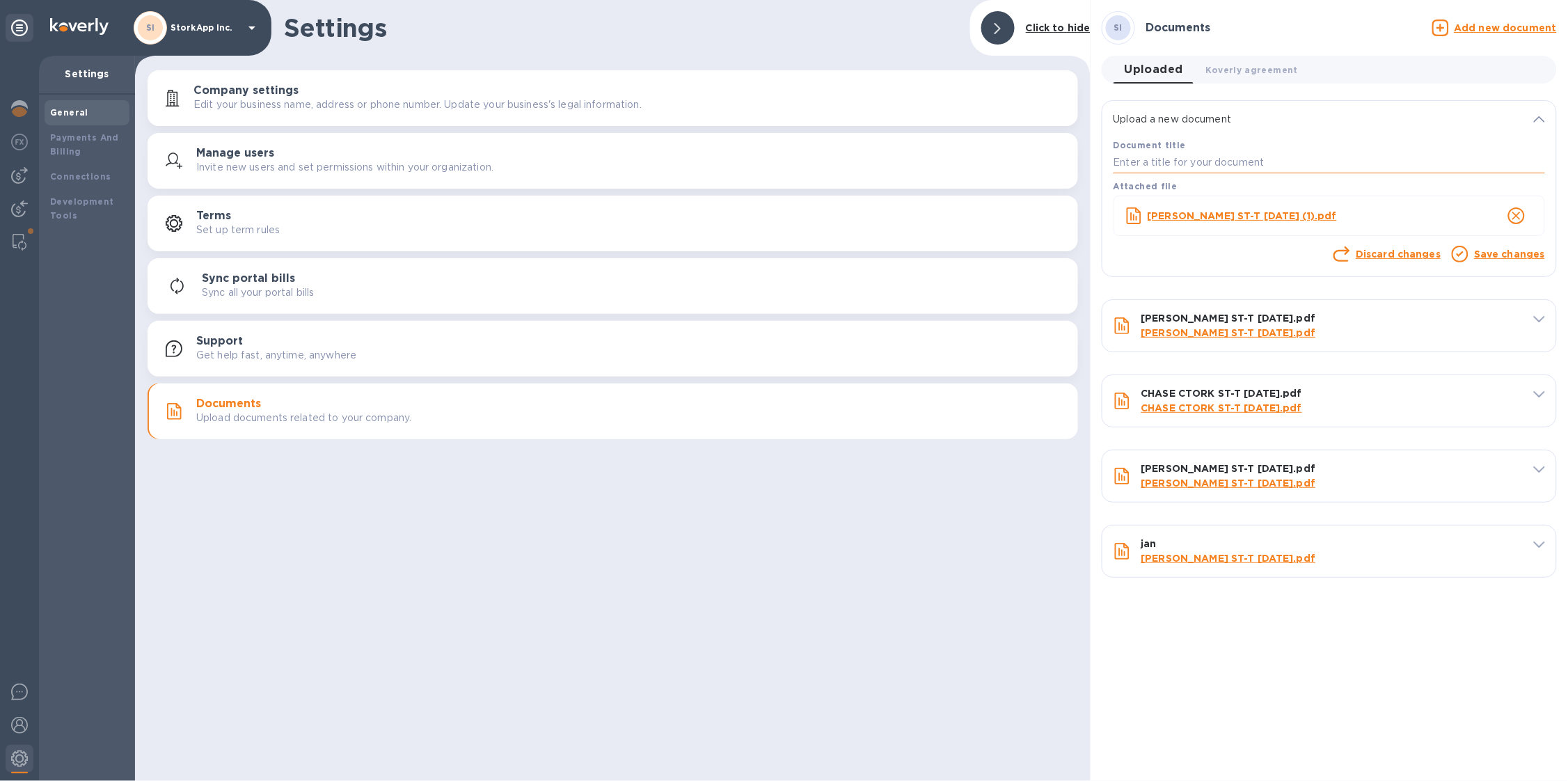
click at [1262, 166] on input "text" at bounding box center [1330, 163] width 432 height 21
type input "march"
drag, startPoint x: 1524, startPoint y: 254, endPoint x: 1503, endPoint y: 239, distance: 25.8
click at [1524, 254] on link "Save changes" at bounding box center [1509, 253] width 71 height 11
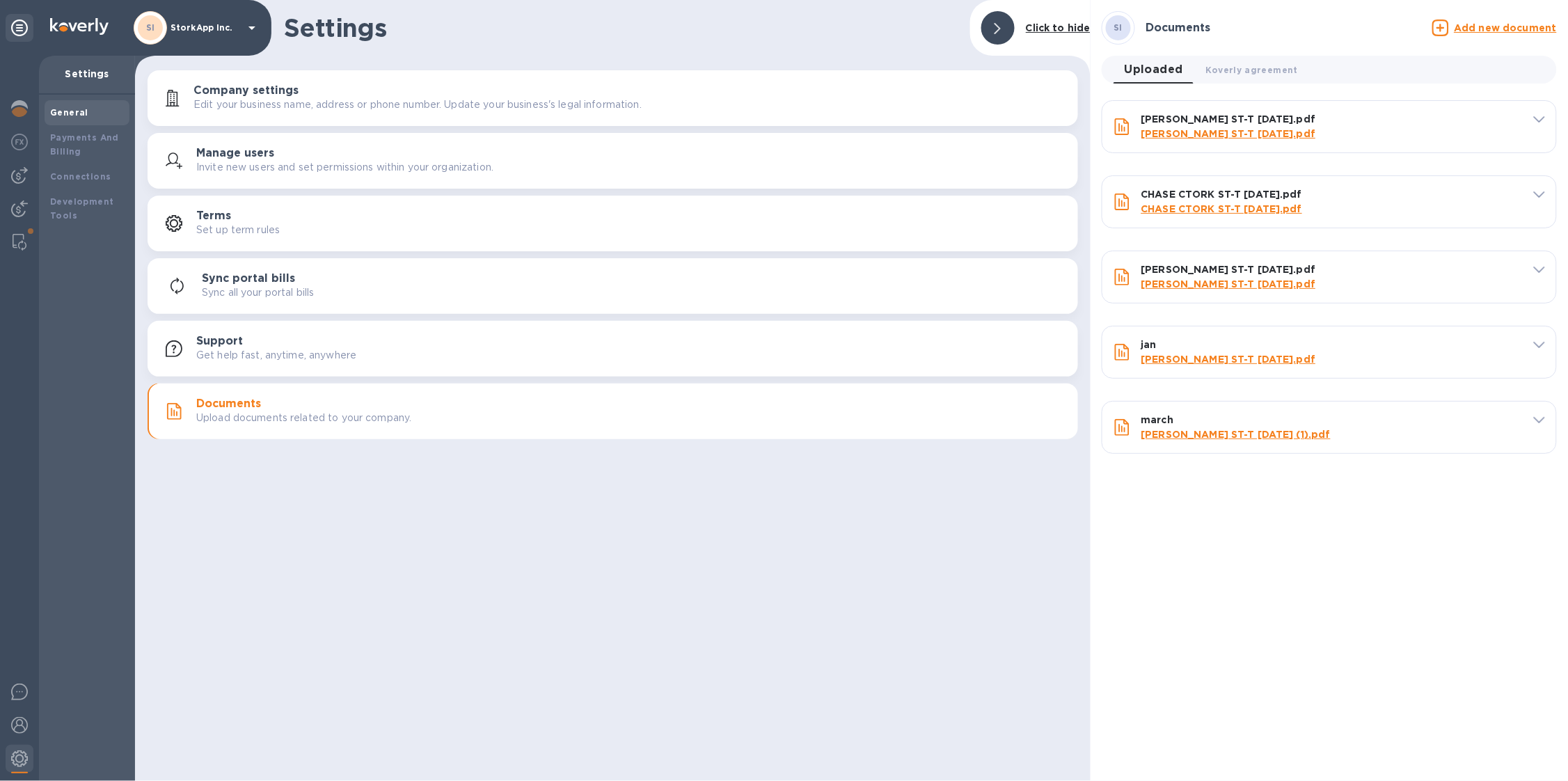
click at [1474, 26] on u "Add new document" at bounding box center [1505, 28] width 103 height 11
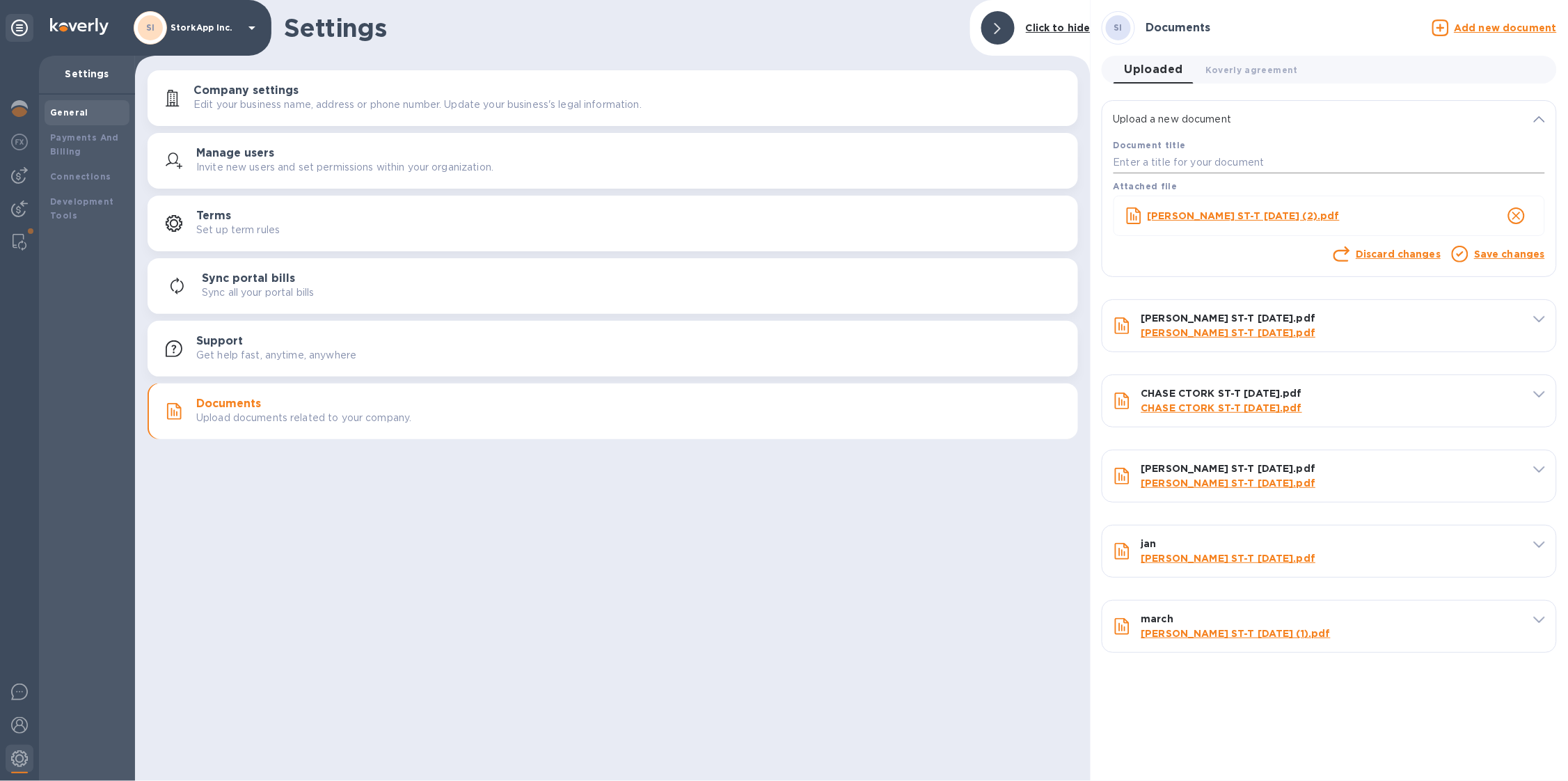
drag, startPoint x: 1255, startPoint y: 139, endPoint x: 1261, endPoint y: 155, distance: 17.1
click at [1255, 141] on div "Document title" at bounding box center [1330, 155] width 437 height 41
click at [1260, 164] on input "text" at bounding box center [1330, 163] width 432 height 21
type input "feb"
click at [1491, 255] on link "Save changes" at bounding box center [1509, 253] width 71 height 11
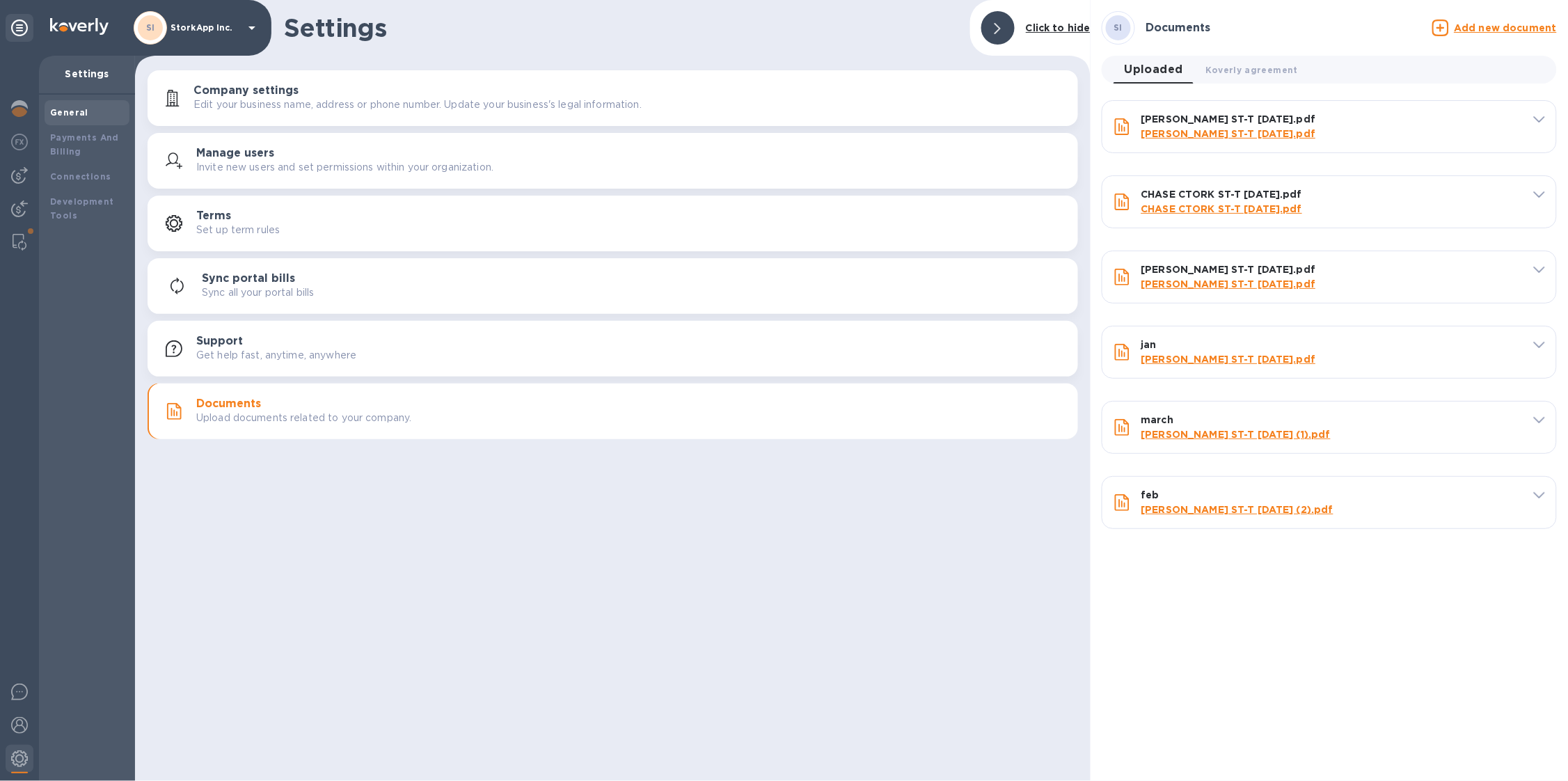
click at [1478, 24] on u "Add new document" at bounding box center [1505, 28] width 103 height 11
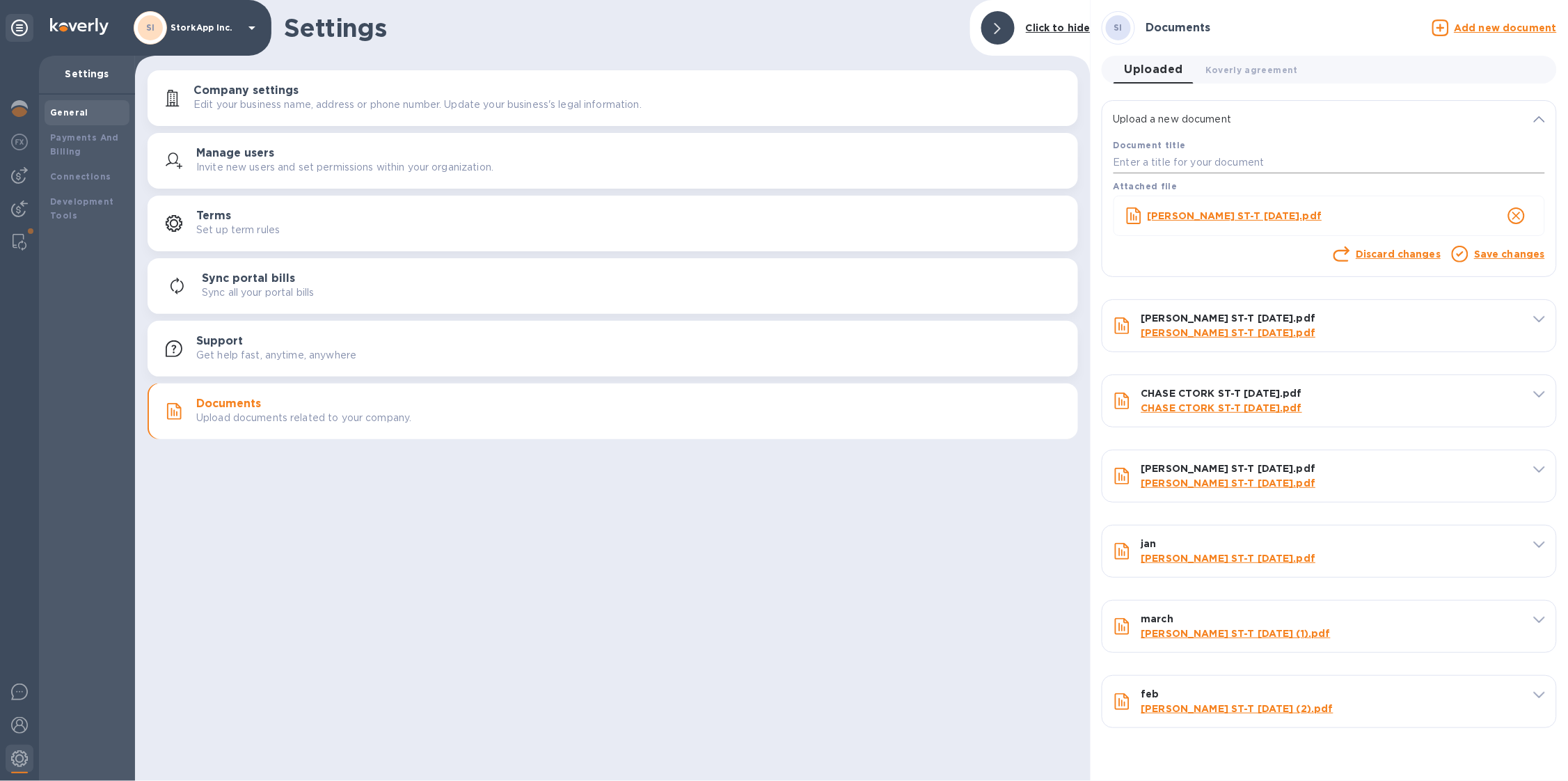
click at [1281, 166] on input "text" at bounding box center [1330, 163] width 432 height 21
type input "april"
click at [1537, 253] on link "Save changes" at bounding box center [1509, 253] width 71 height 11
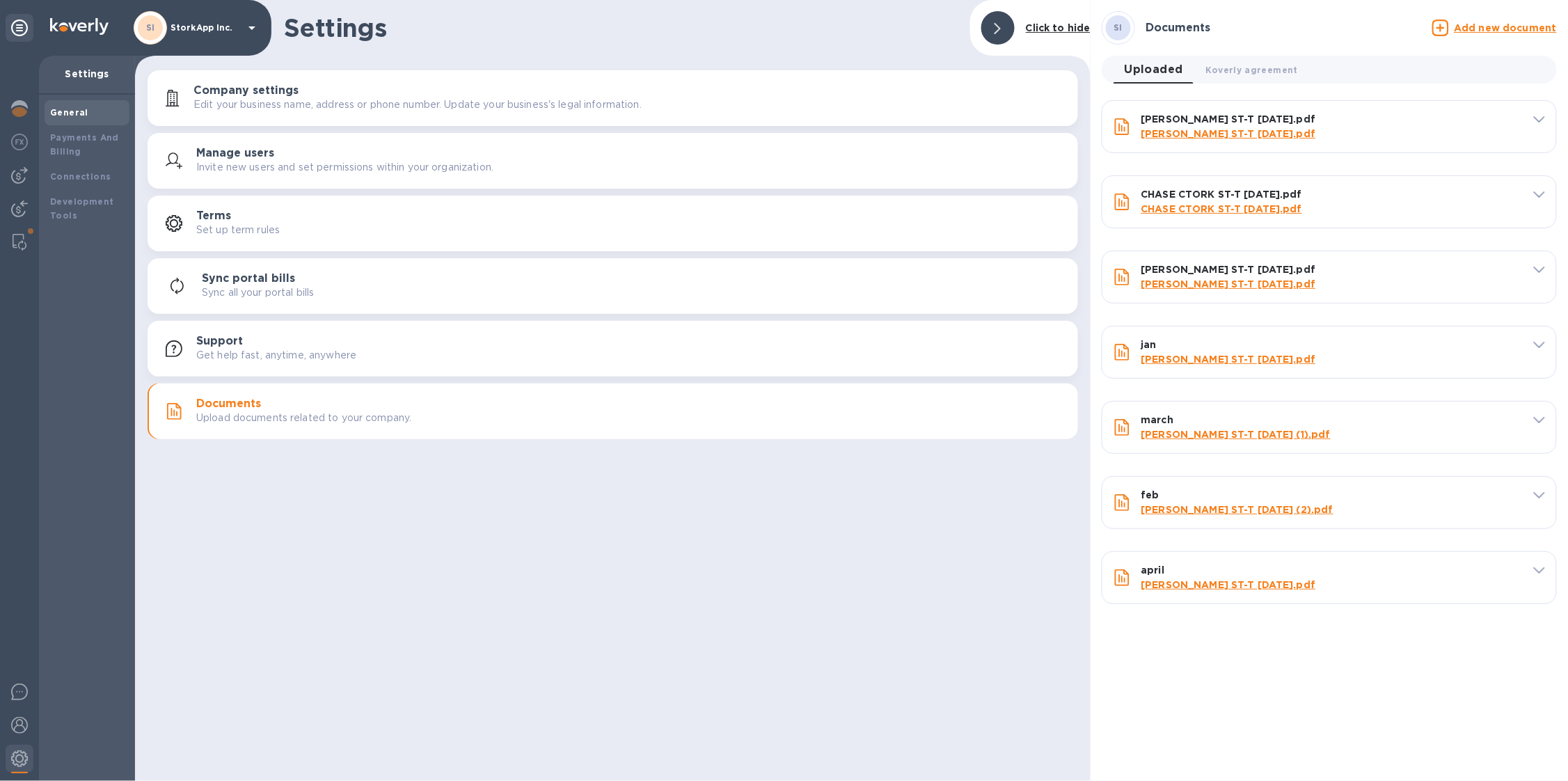
click at [1509, 21] on p "Add new document" at bounding box center [1505, 28] width 103 height 14
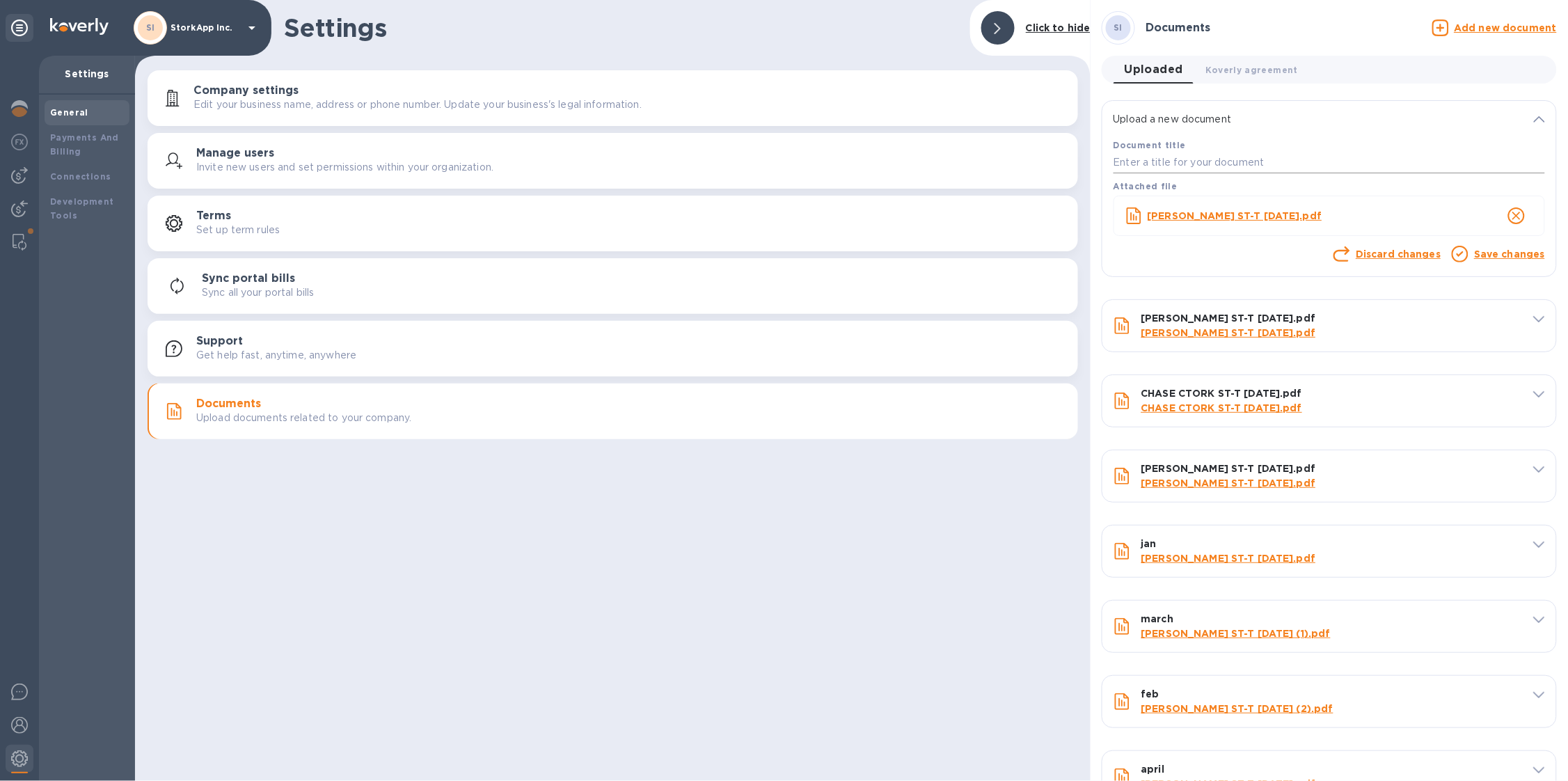
click at [1338, 173] on input "text" at bounding box center [1330, 163] width 432 height 21
type input "may"
click at [1525, 251] on link "Save changes" at bounding box center [1509, 253] width 71 height 11
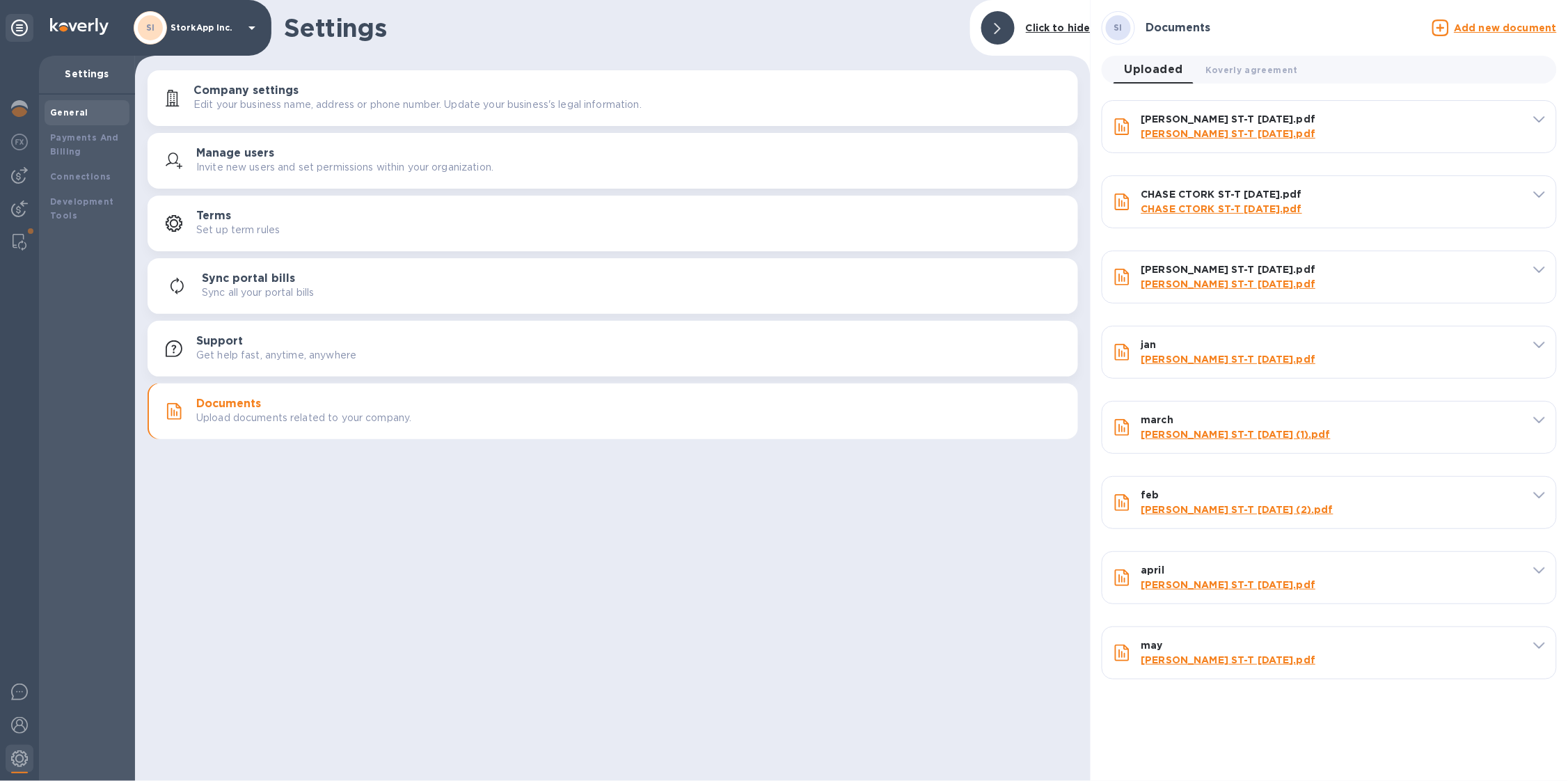
click at [1483, 27] on u "Add new document" at bounding box center [1505, 28] width 103 height 11
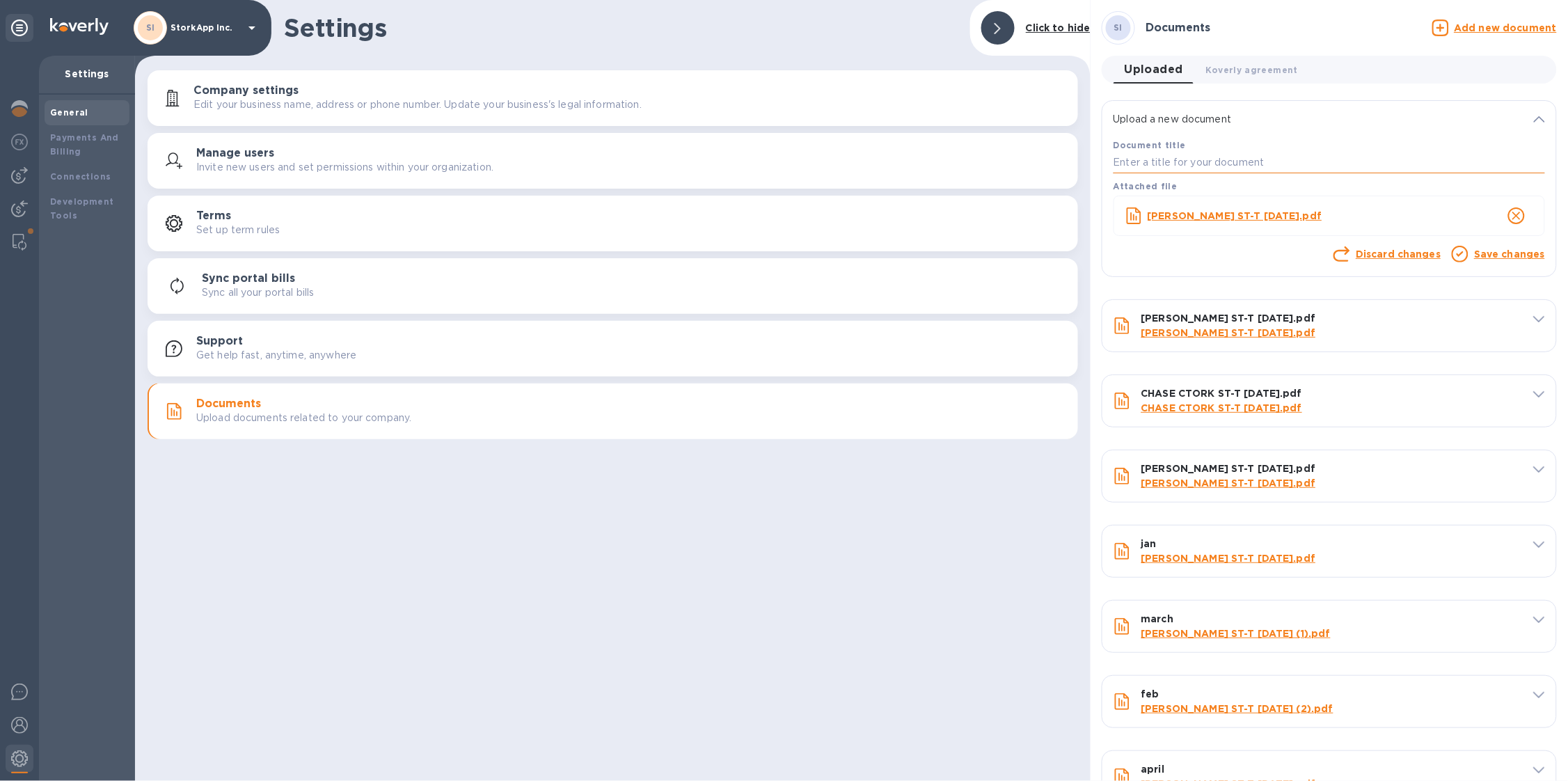
click at [1183, 172] on input "text" at bounding box center [1330, 163] width 432 height 21
type input "june"
click at [1517, 254] on link "Save changes" at bounding box center [1509, 253] width 71 height 11
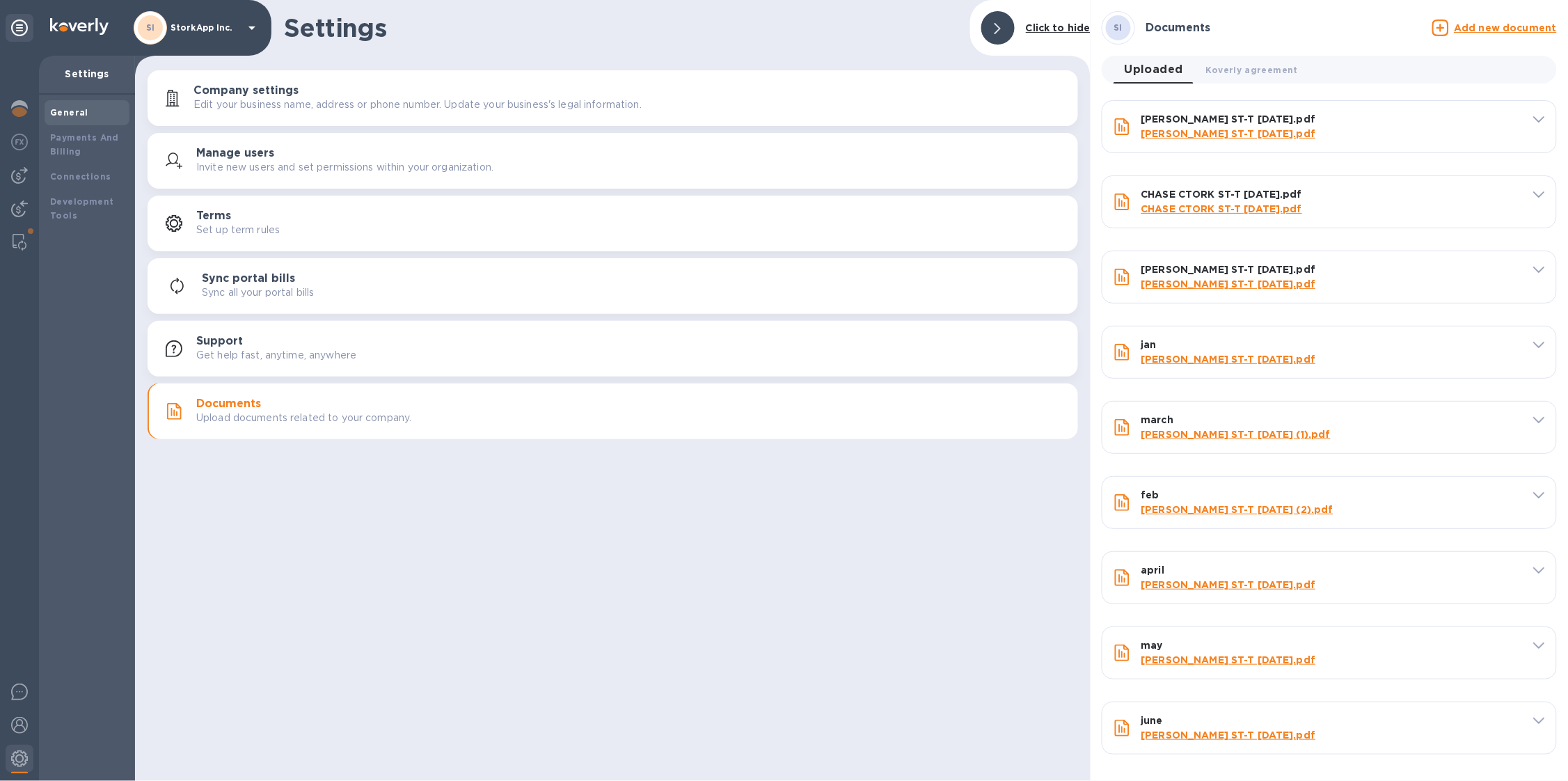
click at [1475, 28] on u "Add new document" at bounding box center [1505, 28] width 103 height 11
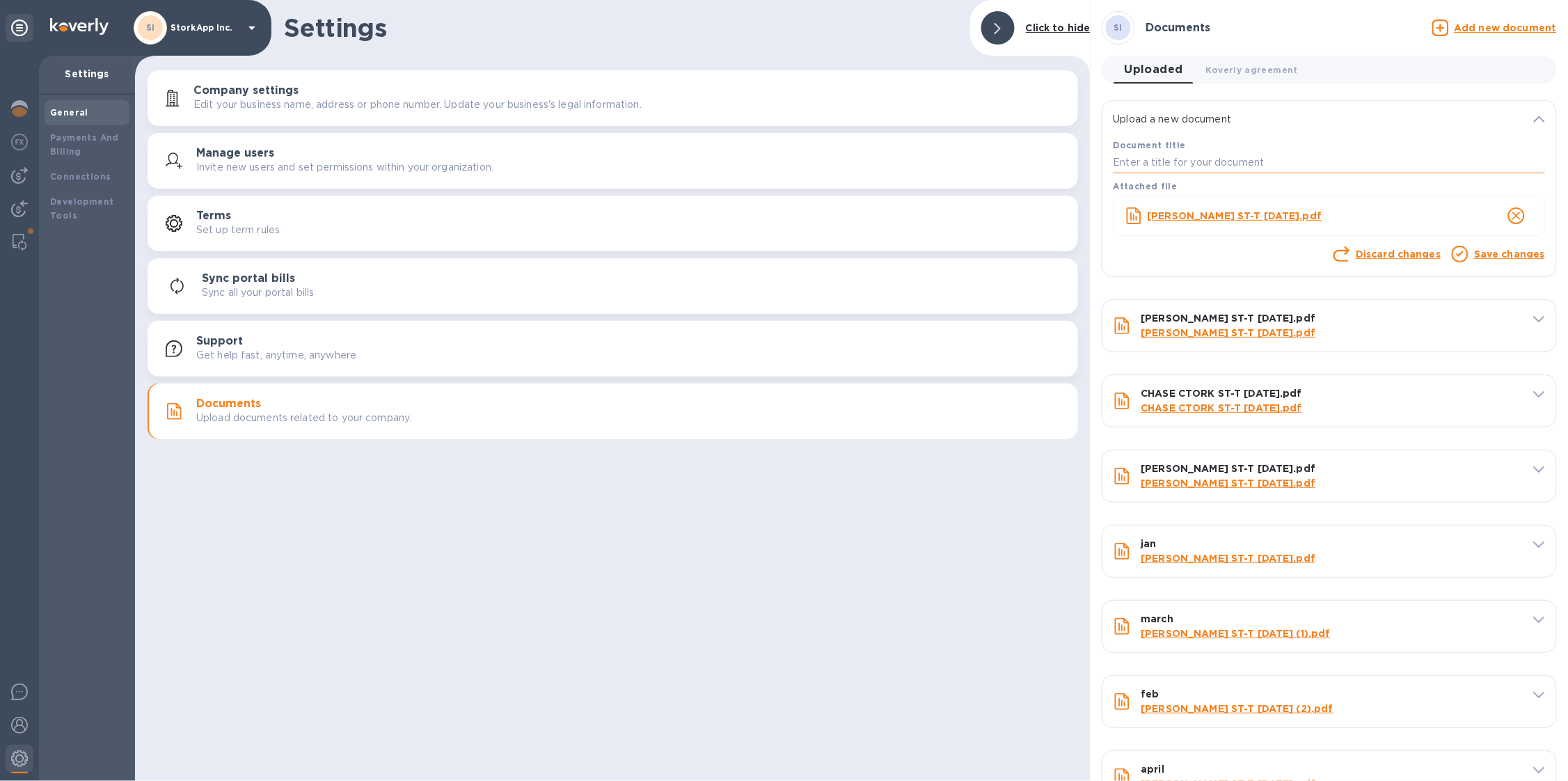
click at [1245, 157] on input "text" at bounding box center [1330, 163] width 432 height 21
type input "july"
click at [1490, 255] on link "Save changes" at bounding box center [1509, 253] width 71 height 11
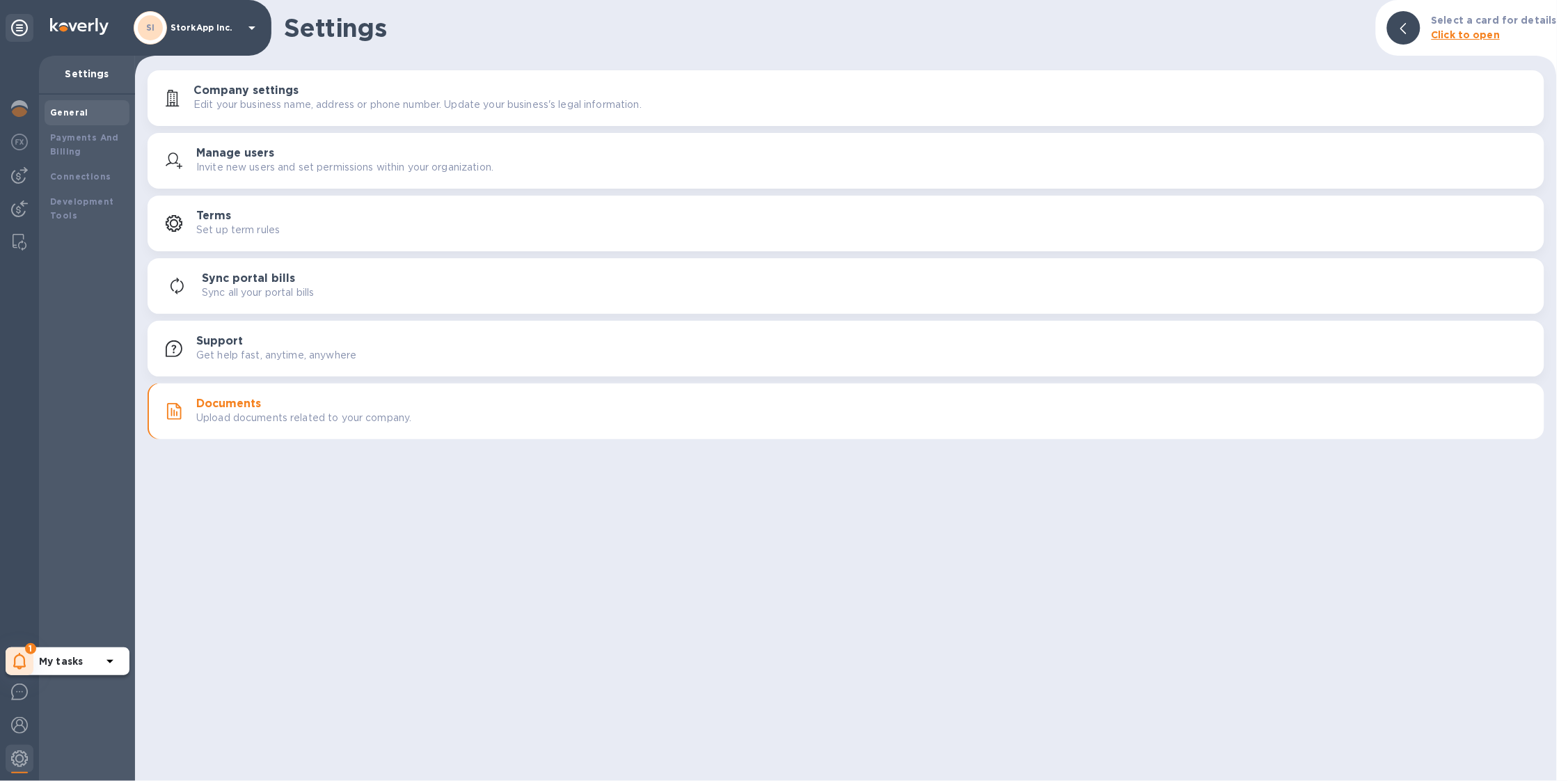
click at [13, 664] on icon at bounding box center [20, 661] width 13 height 17
click at [111, 618] on p "You have pending companies." at bounding box center [111, 618] width 143 height 15
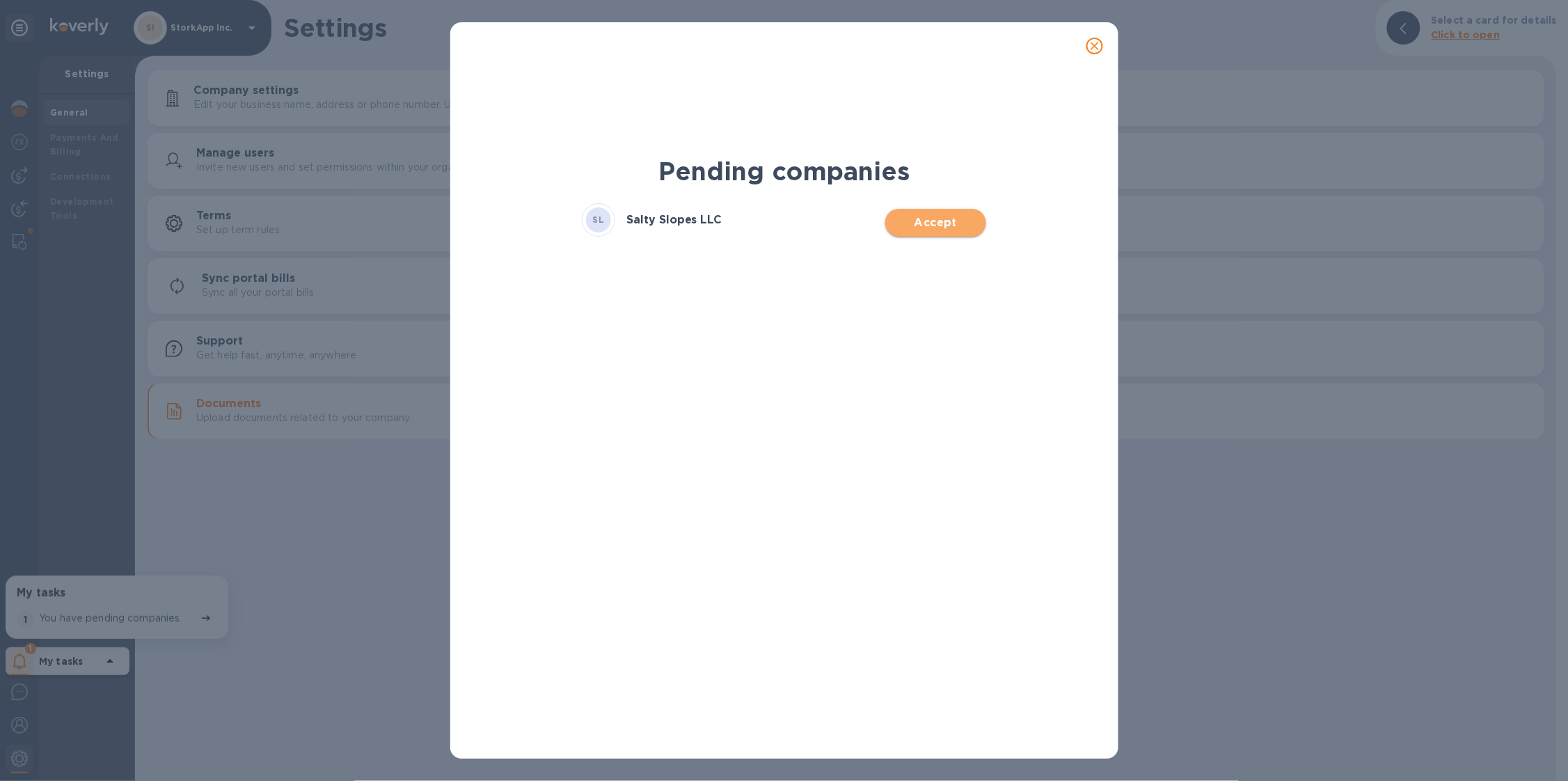
click at [920, 231] on button "Accept" at bounding box center [935, 222] width 101 height 28
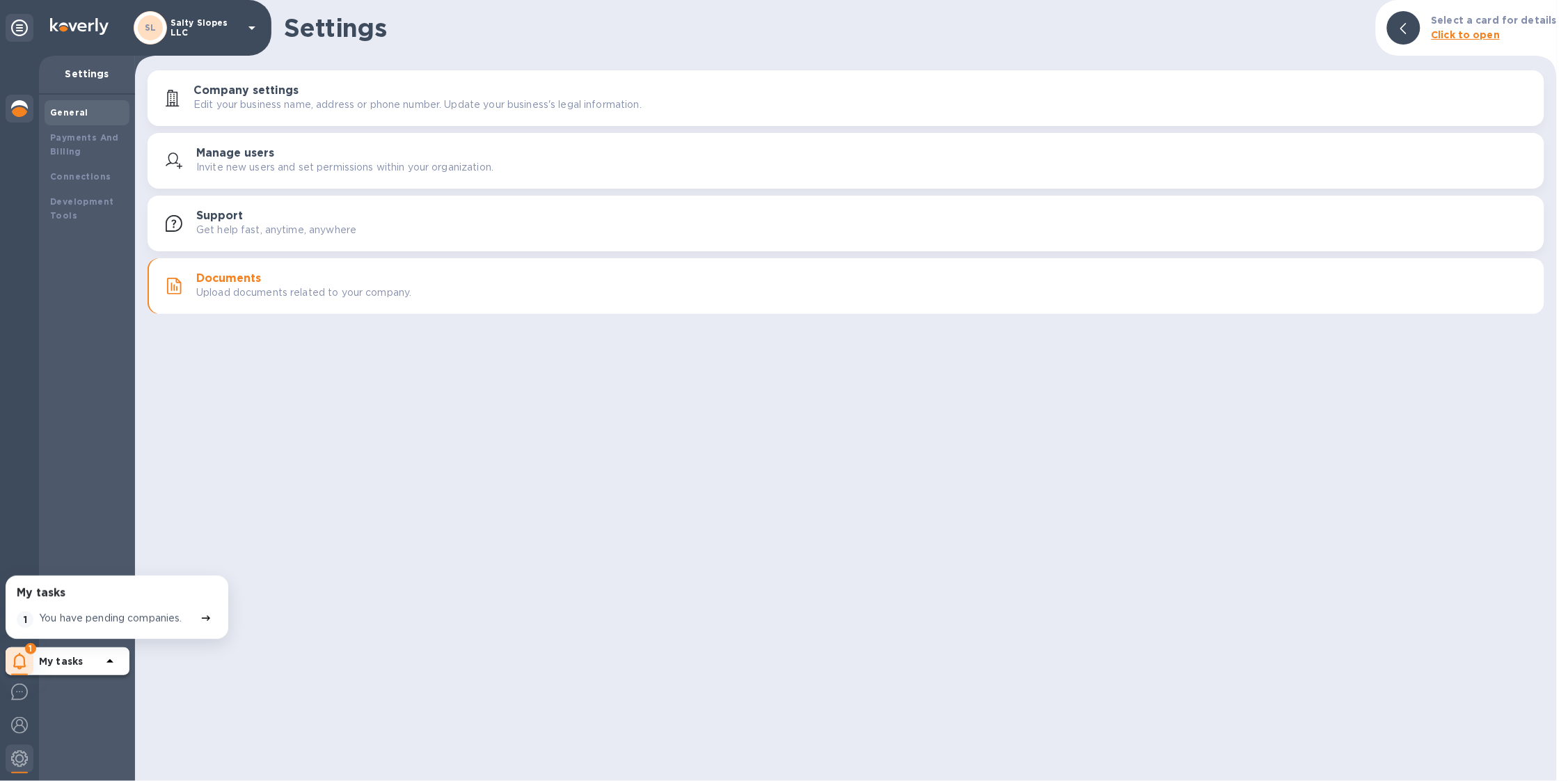
click at [22, 105] on img at bounding box center [19, 108] width 17 height 17
